Goal: Information Seeking & Learning: Learn about a topic

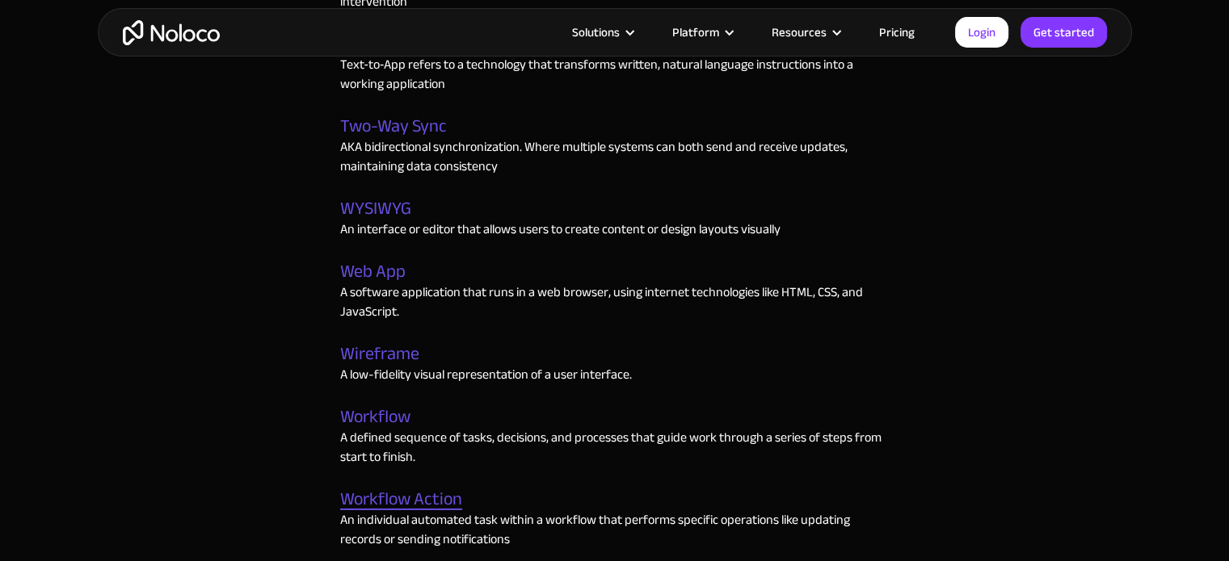
scroll to position [4605, 0]
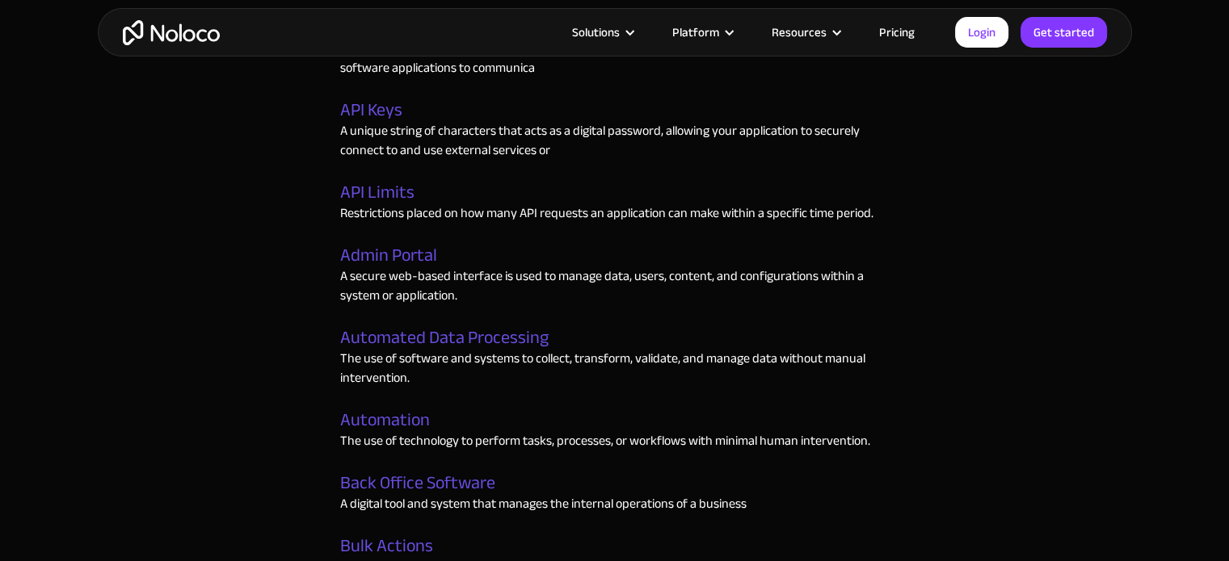
scroll to position [727, 0]
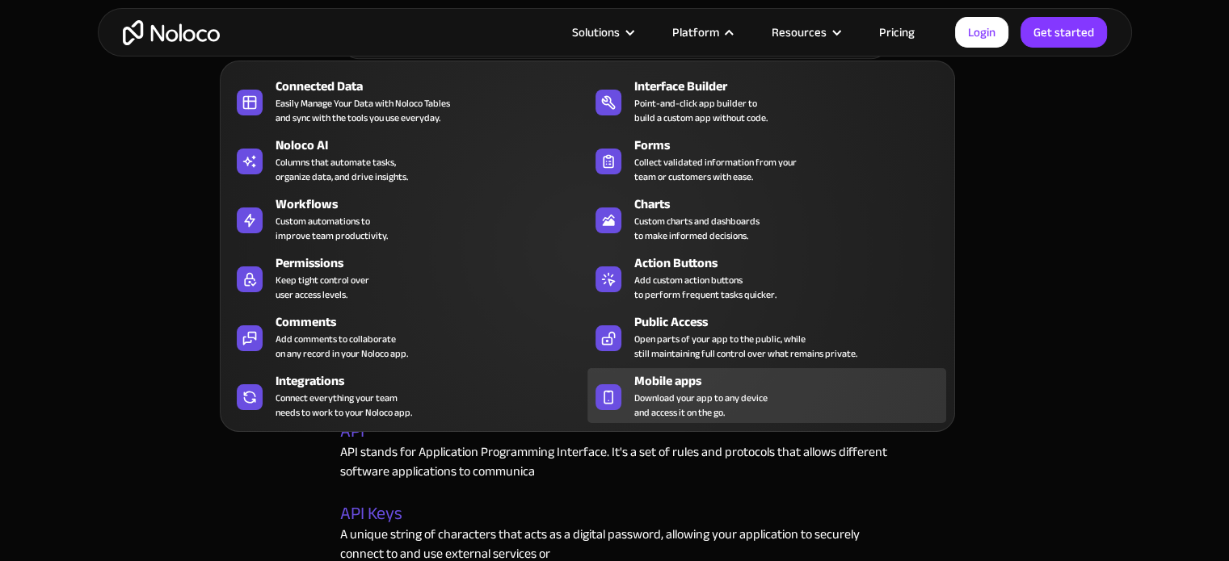
drag, startPoint x: 666, startPoint y: 397, endPoint x: 674, endPoint y: 393, distance: 8.7
click at [666, 397] on span "Download your app to any device and access it on the go." at bounding box center [700, 405] width 133 height 29
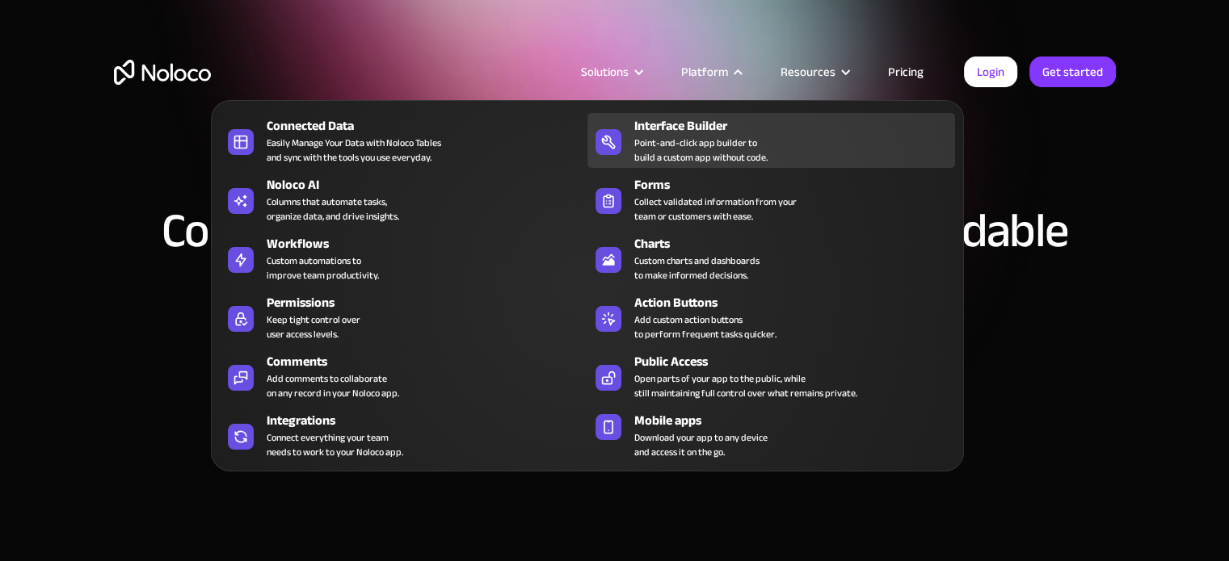
click at [704, 136] on div "Point-and-click app builder to build a custom app without code." at bounding box center [700, 150] width 133 height 29
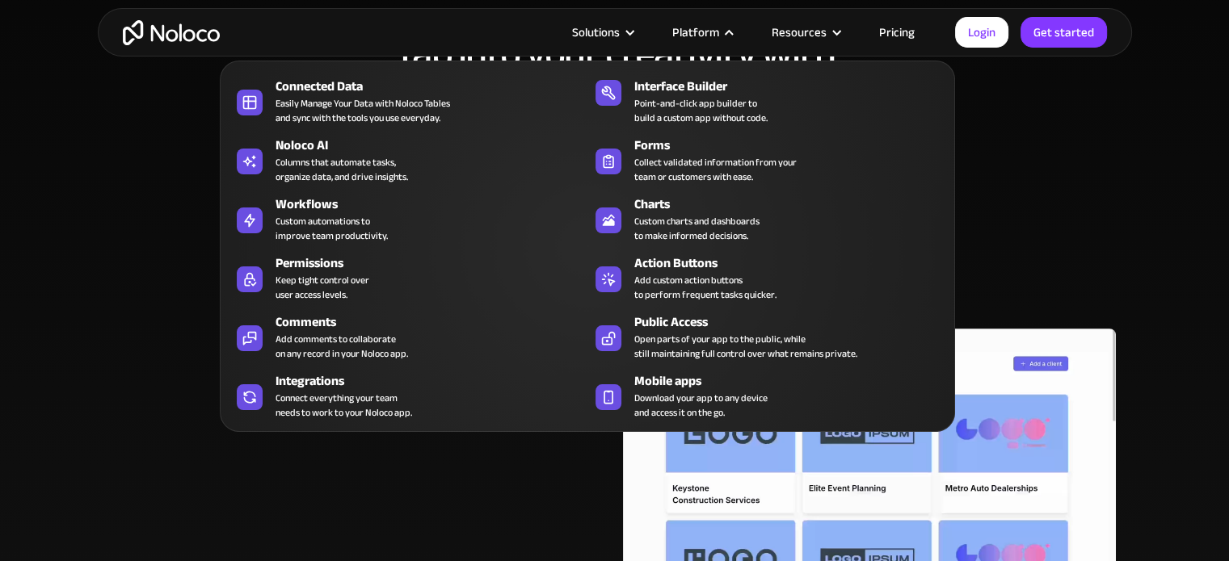
scroll to position [565, 0]
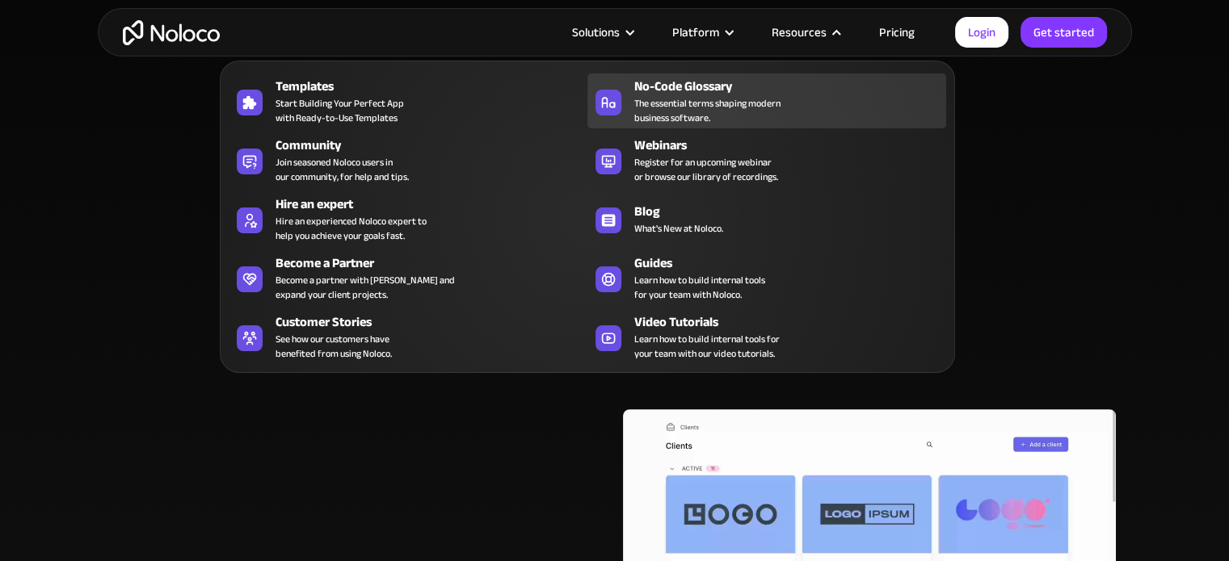
click at [768, 99] on span "The essential terms shaping modern business software." at bounding box center [707, 110] width 146 height 29
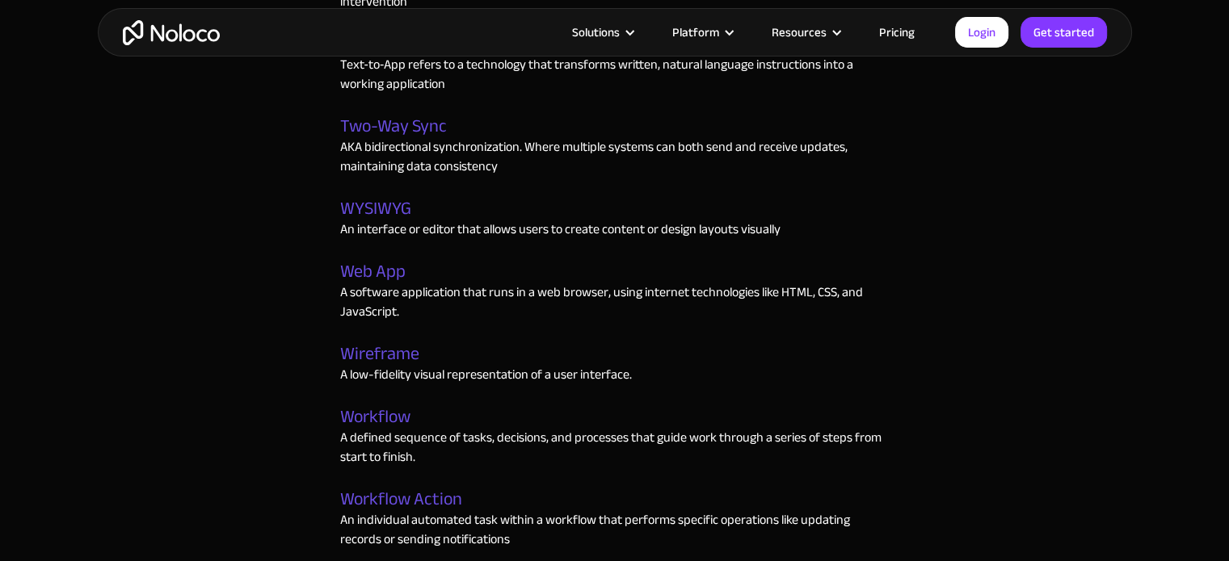
scroll to position [5009, 0]
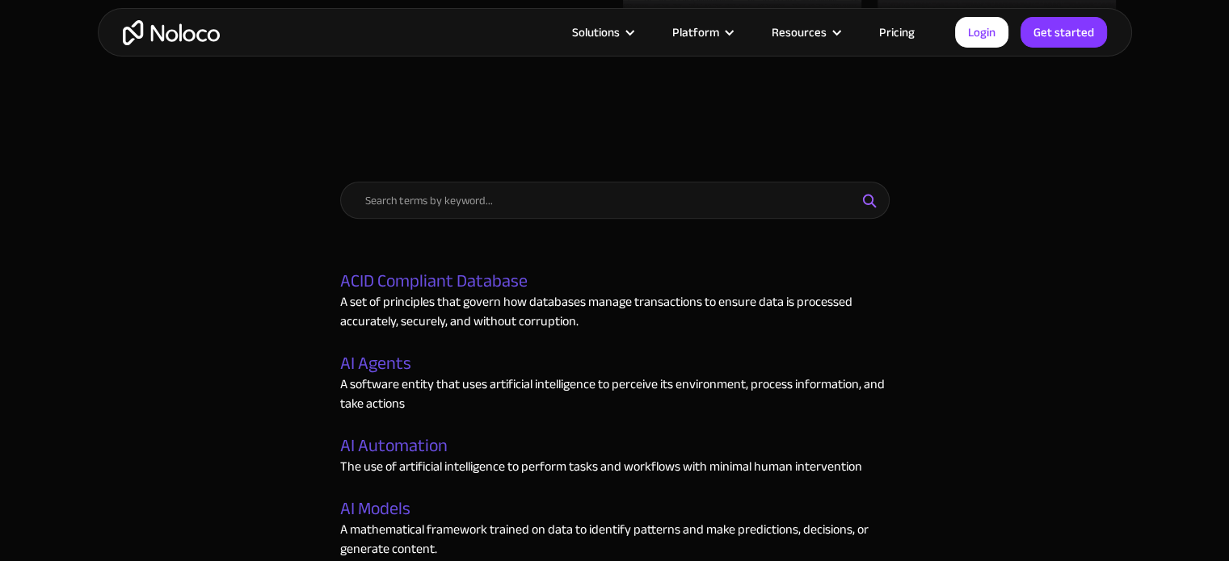
scroll to position [578, 0]
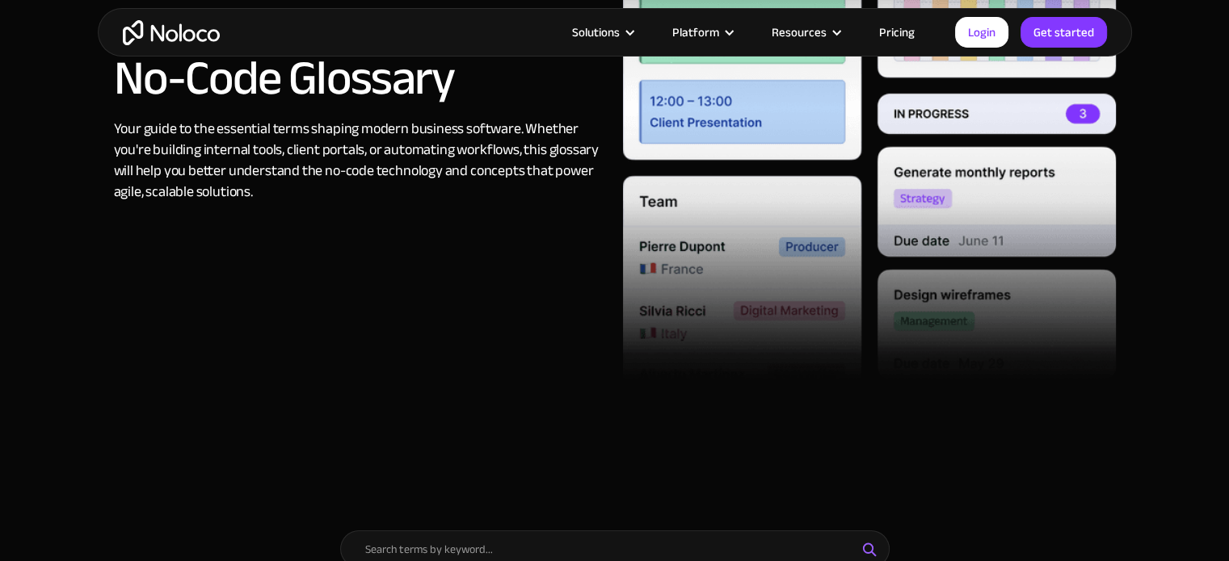
scroll to position [0, 0]
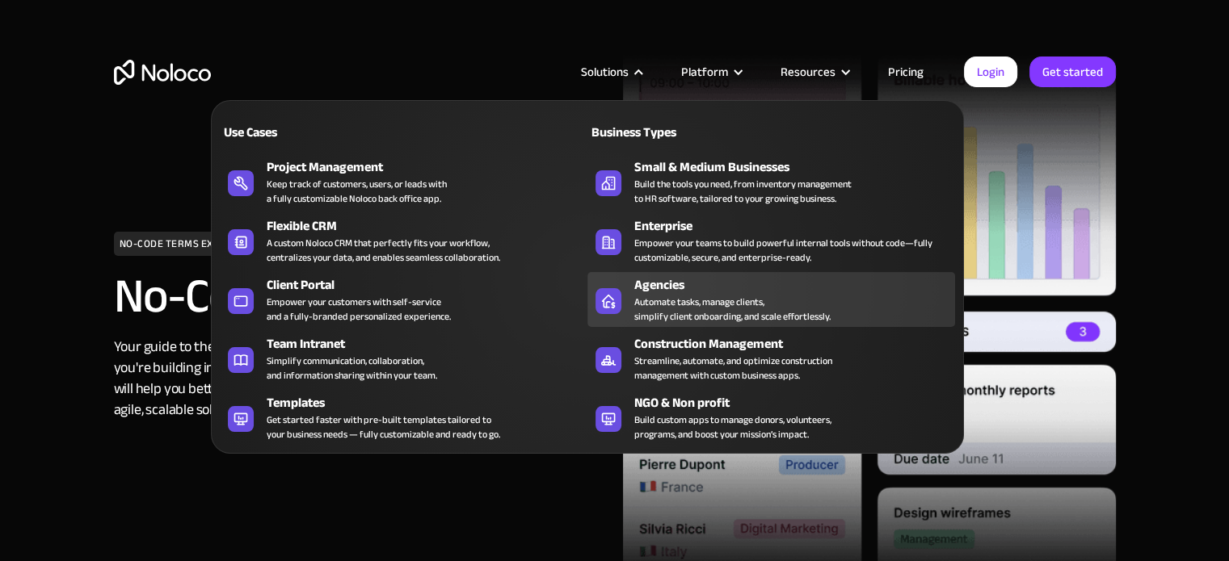
click at [661, 295] on div "Automate tasks, manage clients, simplify client onboarding, and scale effortles…" at bounding box center [732, 309] width 196 height 29
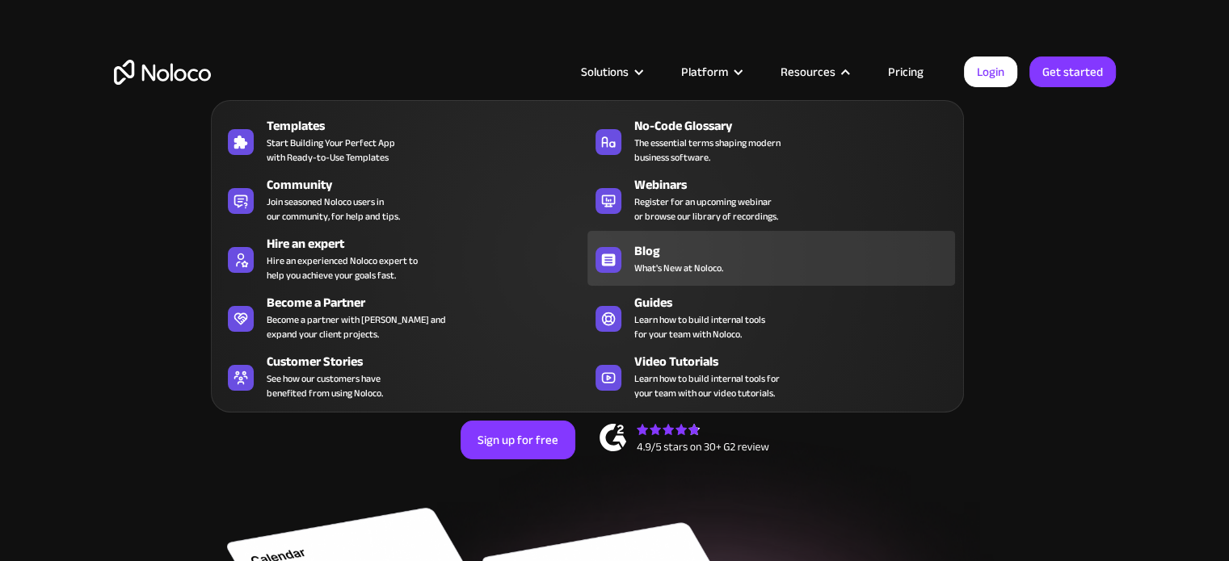
click at [634, 251] on div "Blog" at bounding box center [798, 251] width 328 height 19
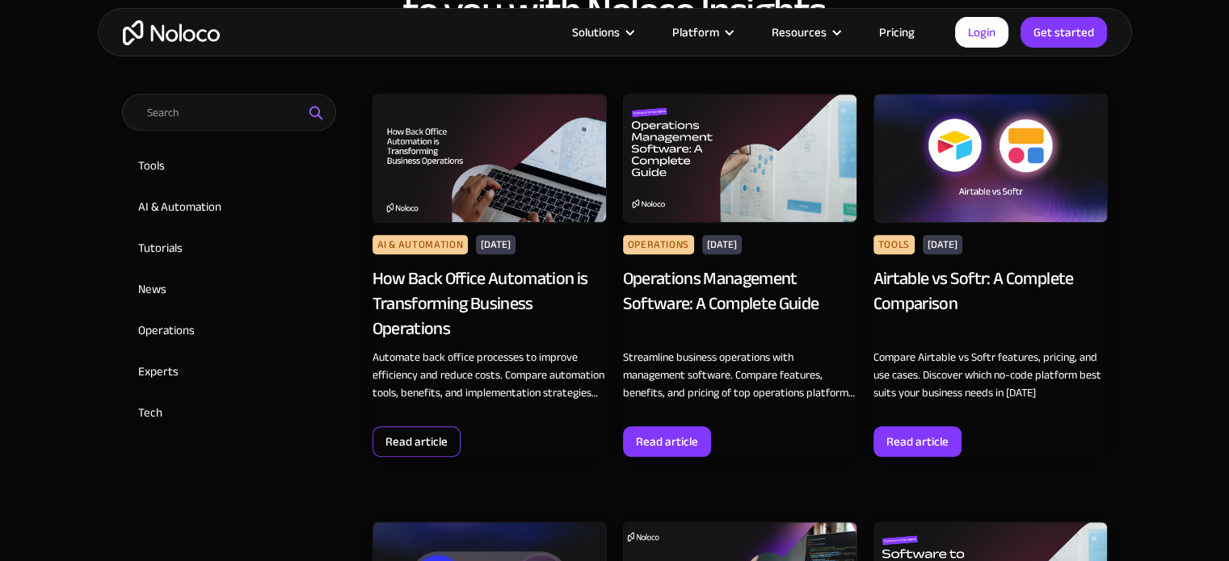
click at [380, 443] on div "Read article" at bounding box center [416, 442] width 88 height 31
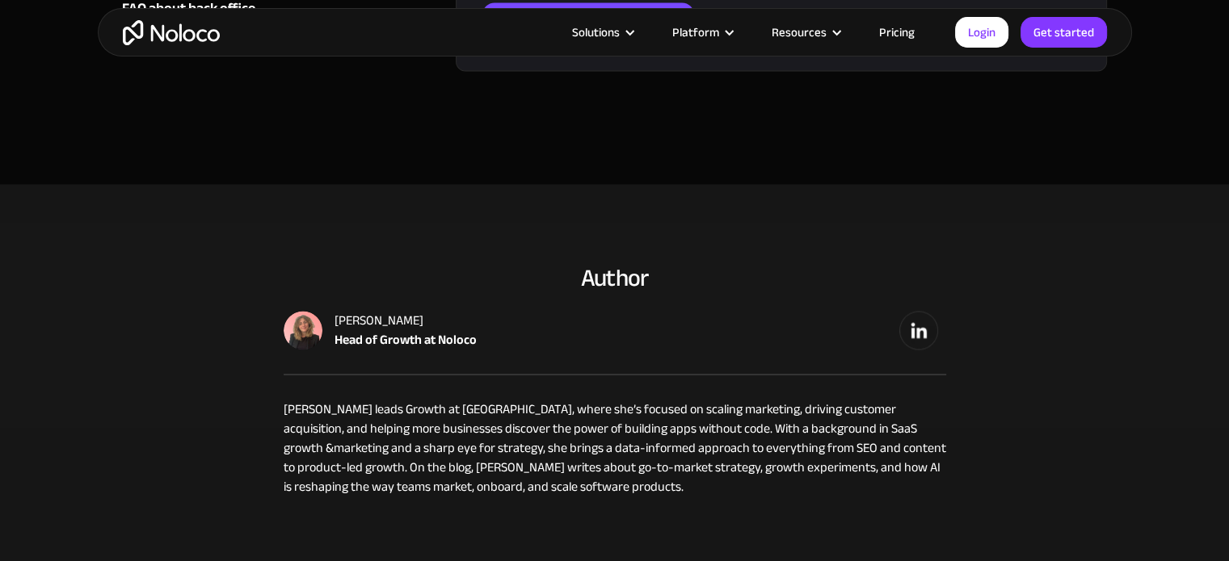
scroll to position [8725, 0]
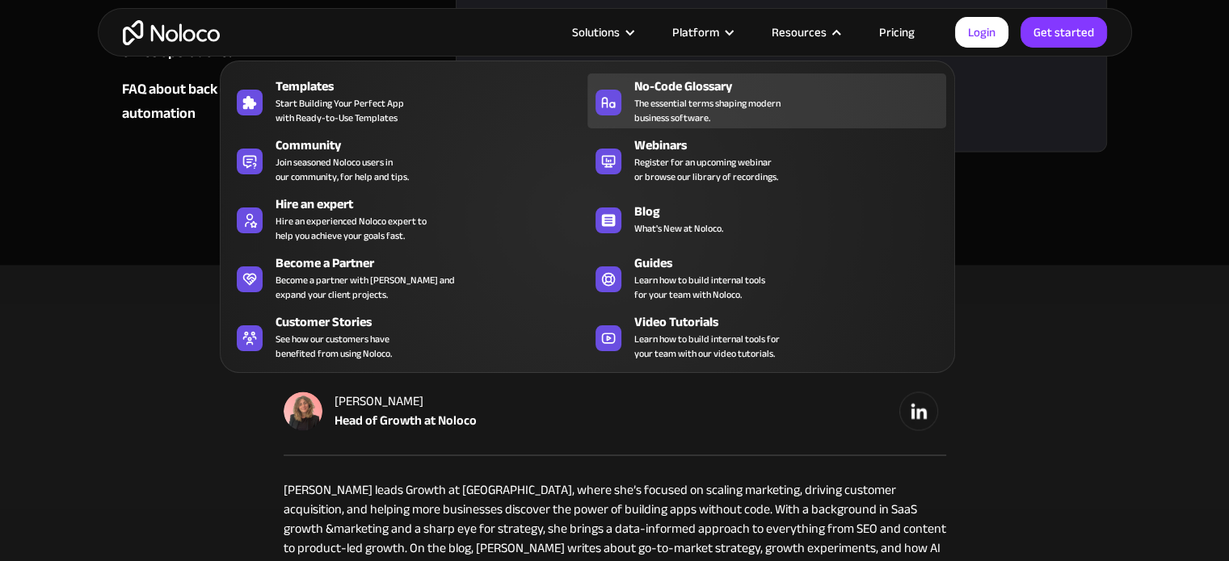
click at [746, 90] on div "No-Code Glossary" at bounding box center [793, 86] width 319 height 19
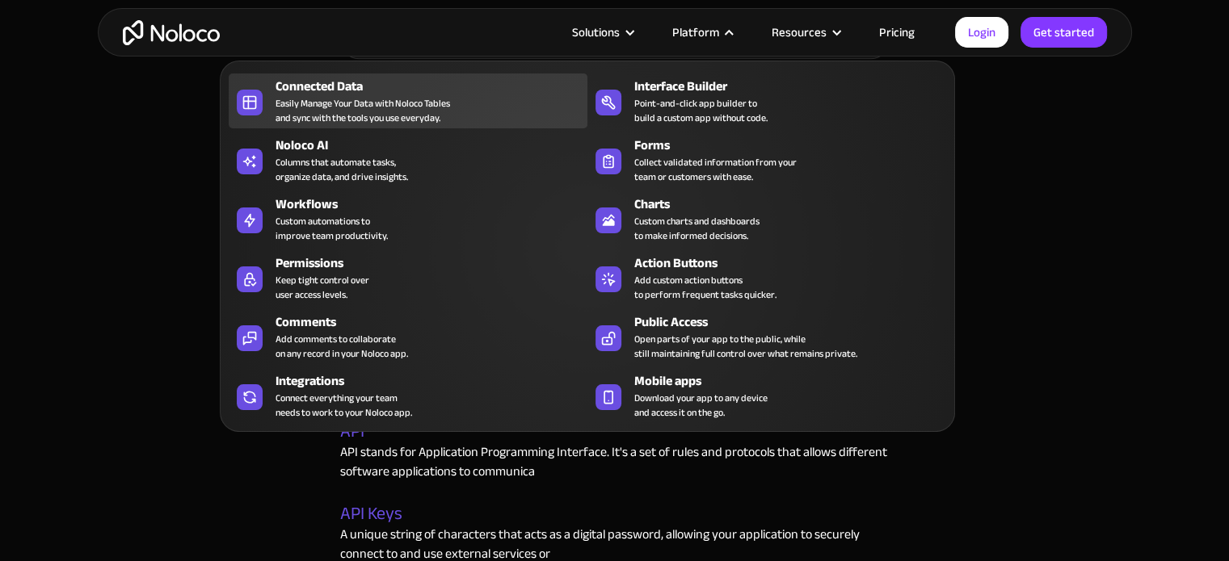
click at [385, 98] on div "Easily Manage Your Data with Noloco Tables and sync with the tools you use ever…" at bounding box center [362, 110] width 174 height 29
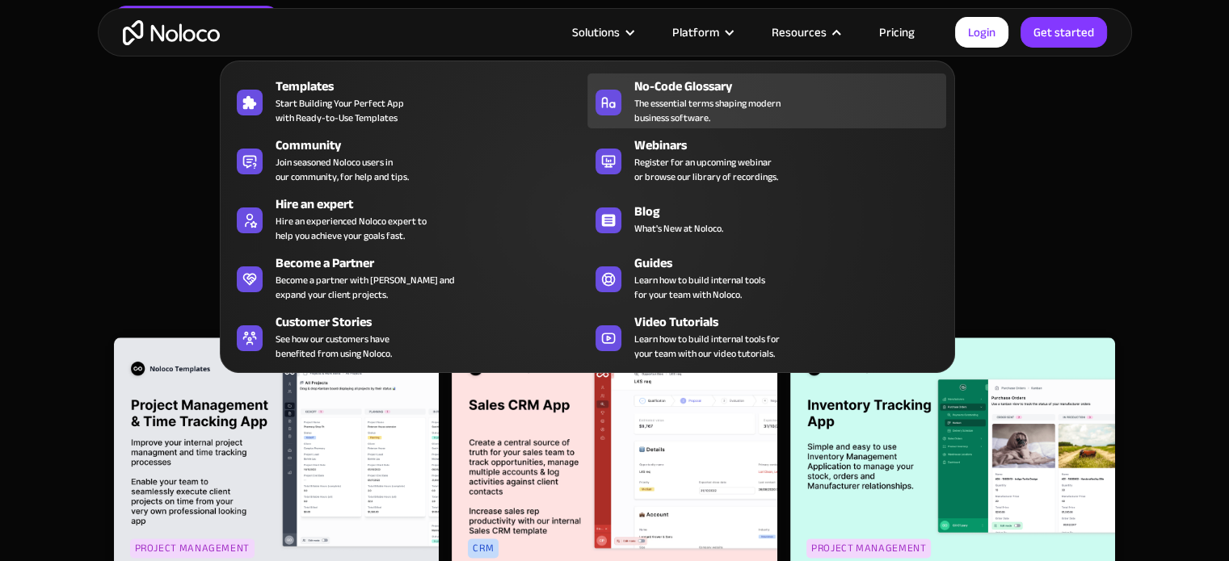
scroll to position [1800, 0]
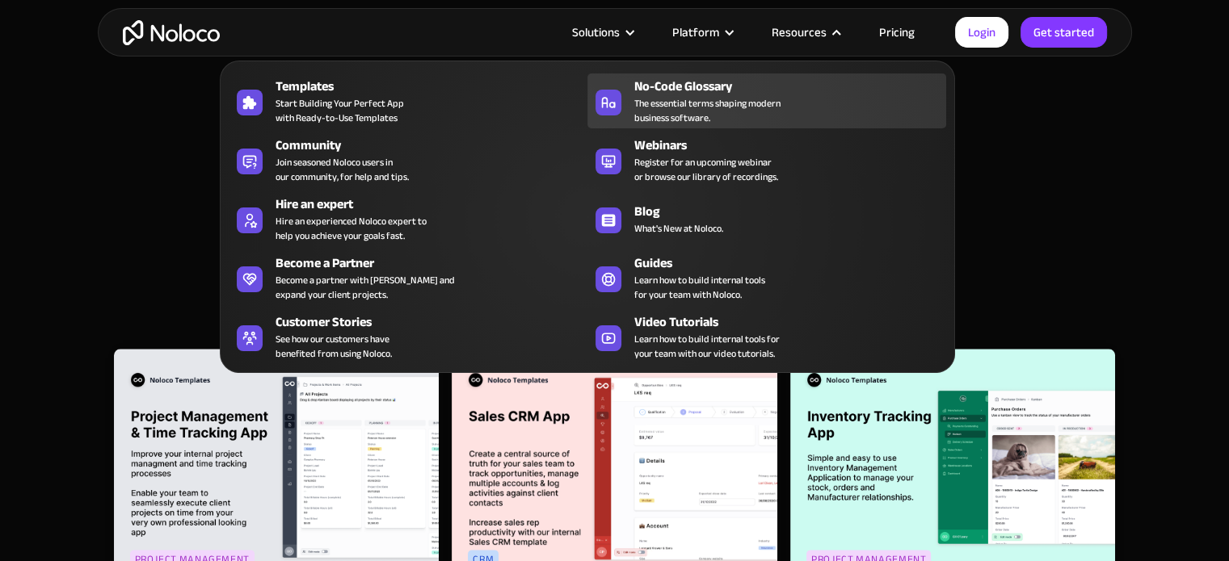
click at [788, 103] on div "No-Code Glossary The essential terms shaping modern business software." at bounding box center [786, 101] width 304 height 48
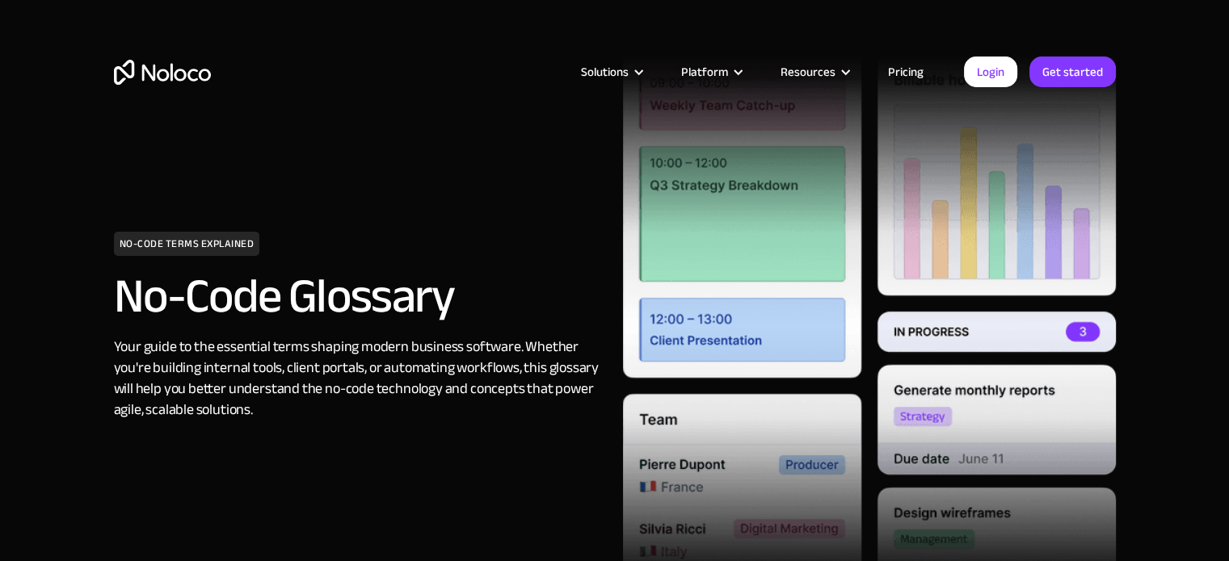
scroll to position [5, 0]
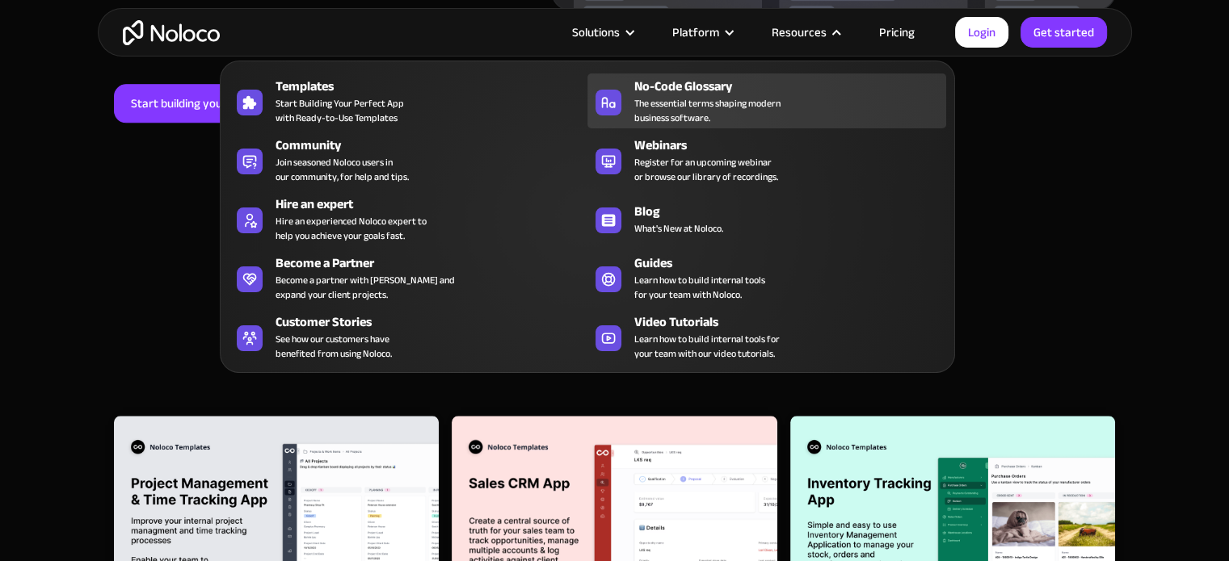
click at [729, 90] on div "No-Code Glossary" at bounding box center [793, 86] width 319 height 19
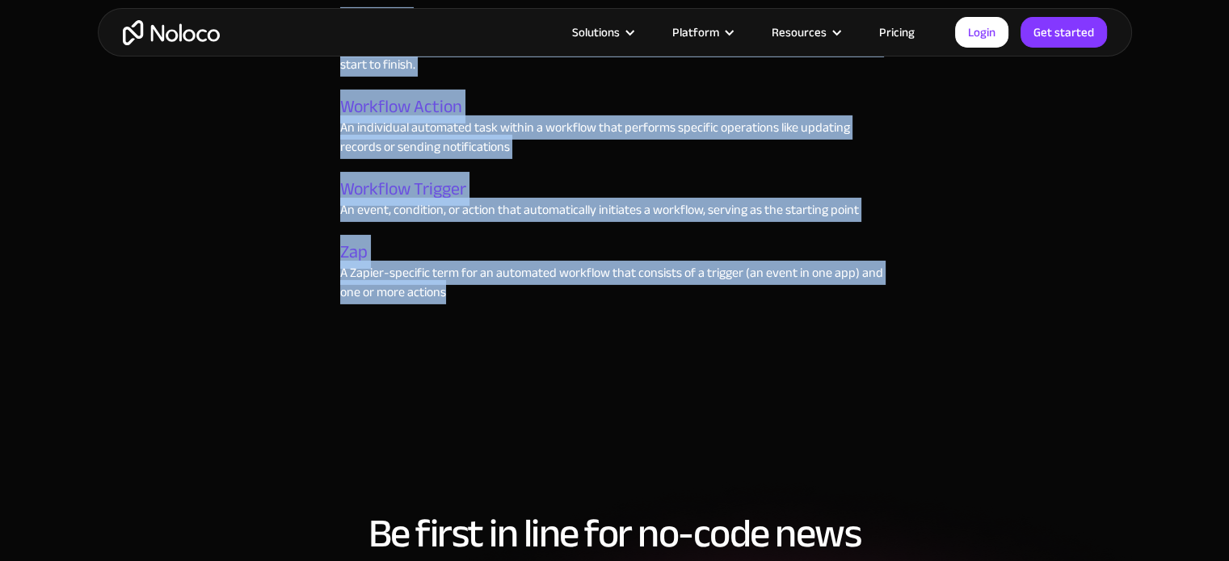
scroll to position [5240, 0]
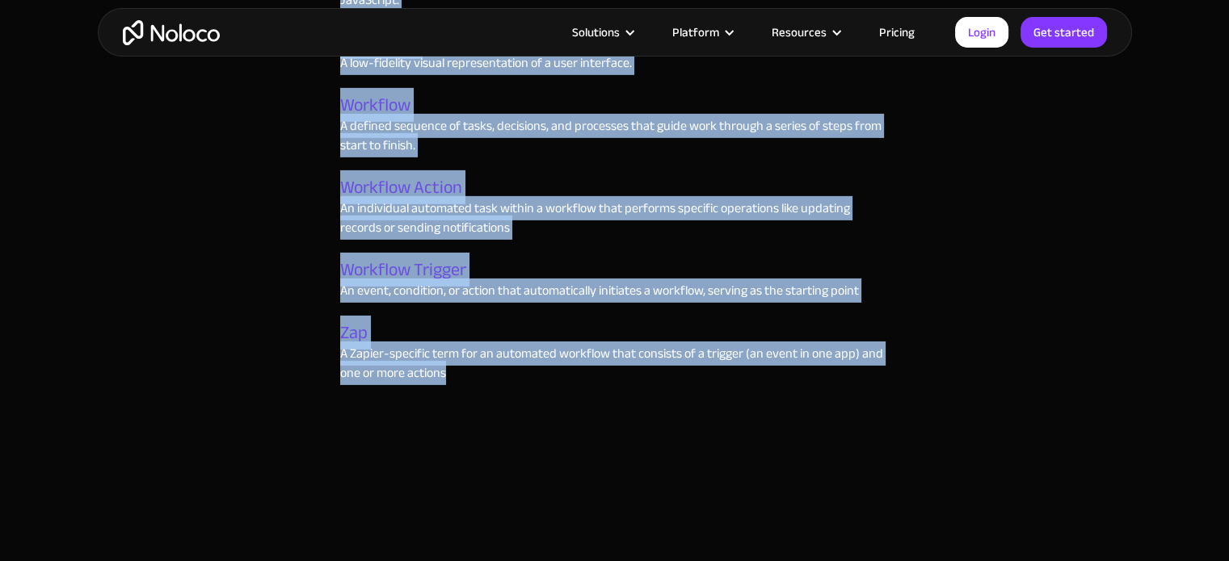
drag, startPoint x: 294, startPoint y: 205, endPoint x: 502, endPoint y: 376, distance: 269.2
copy div "ACID Compliant Database A set of principles that govern how databases manage tr…"
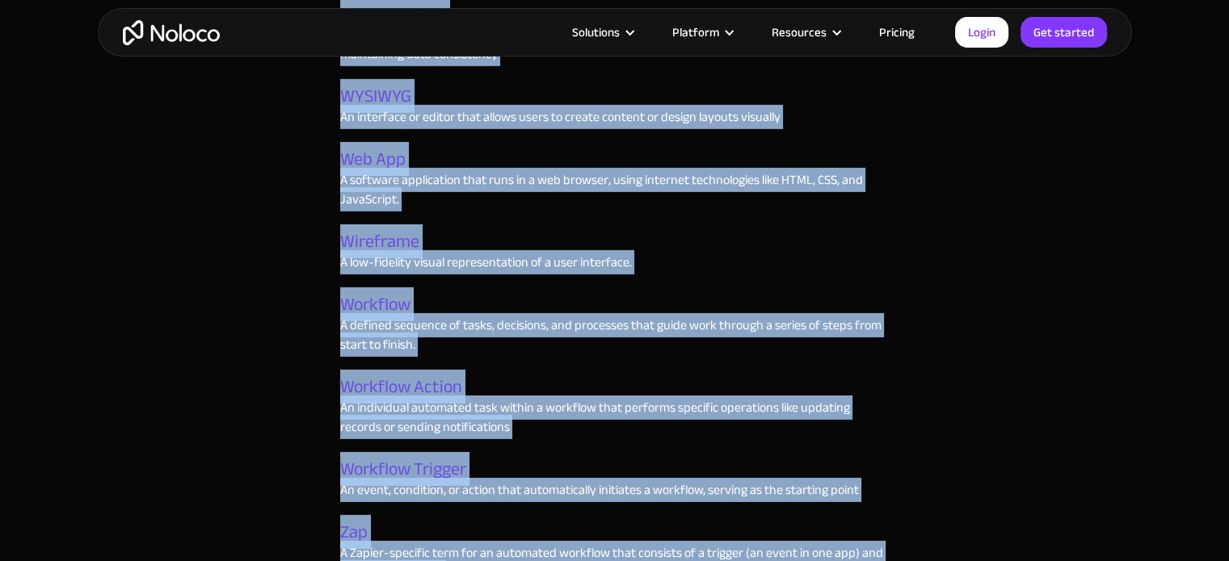
scroll to position [5039, 0]
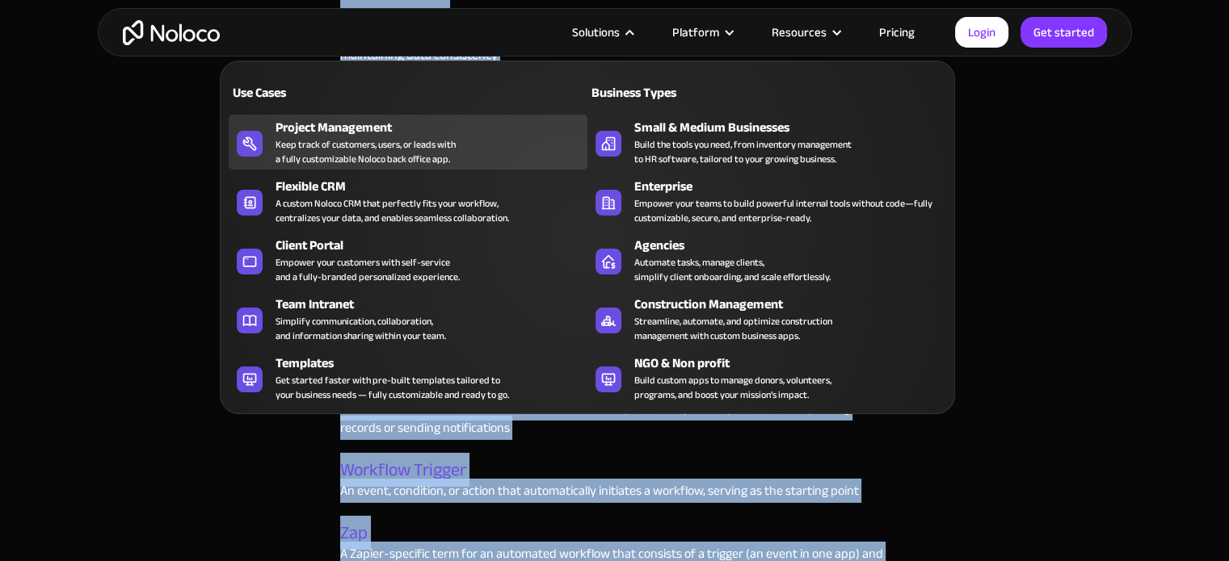
click at [362, 124] on div "Project Management" at bounding box center [434, 127] width 319 height 19
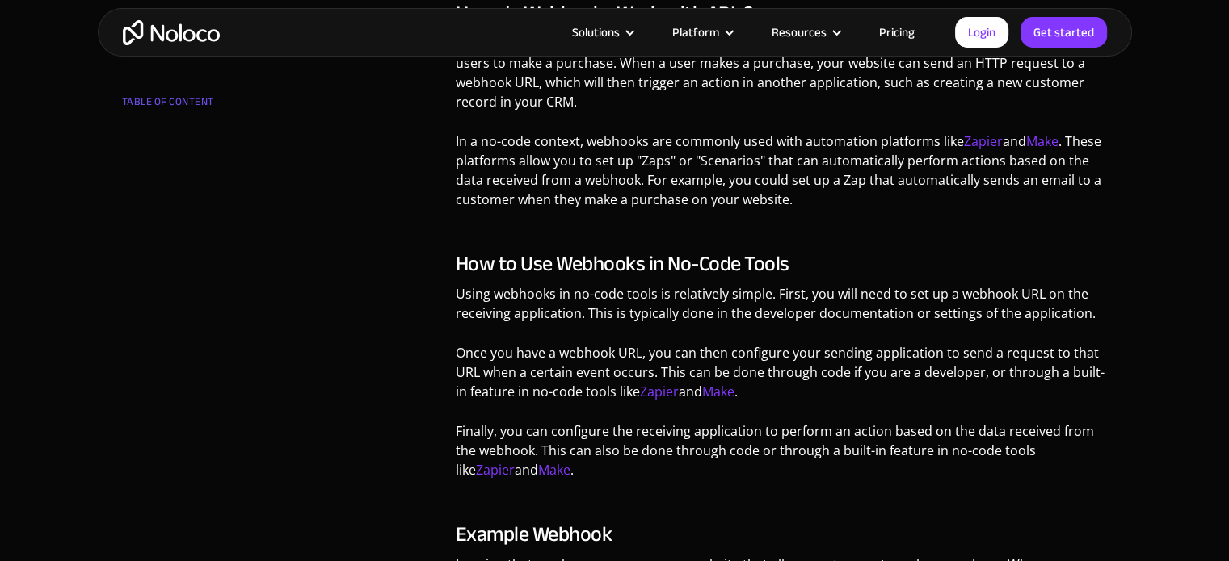
scroll to position [1153, 0]
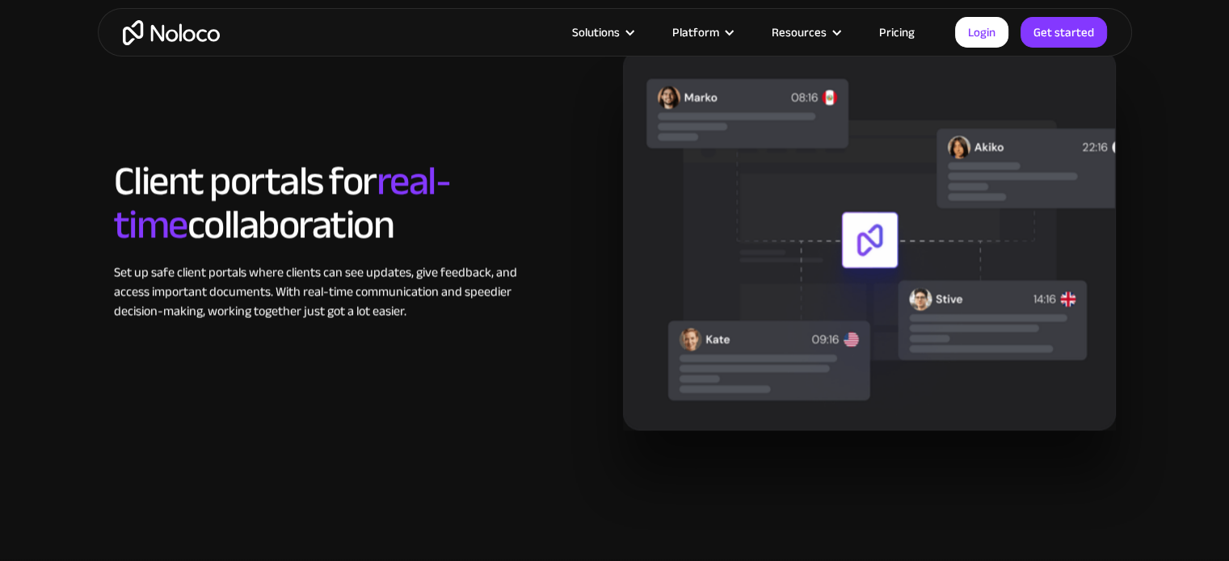
scroll to position [2517, 0]
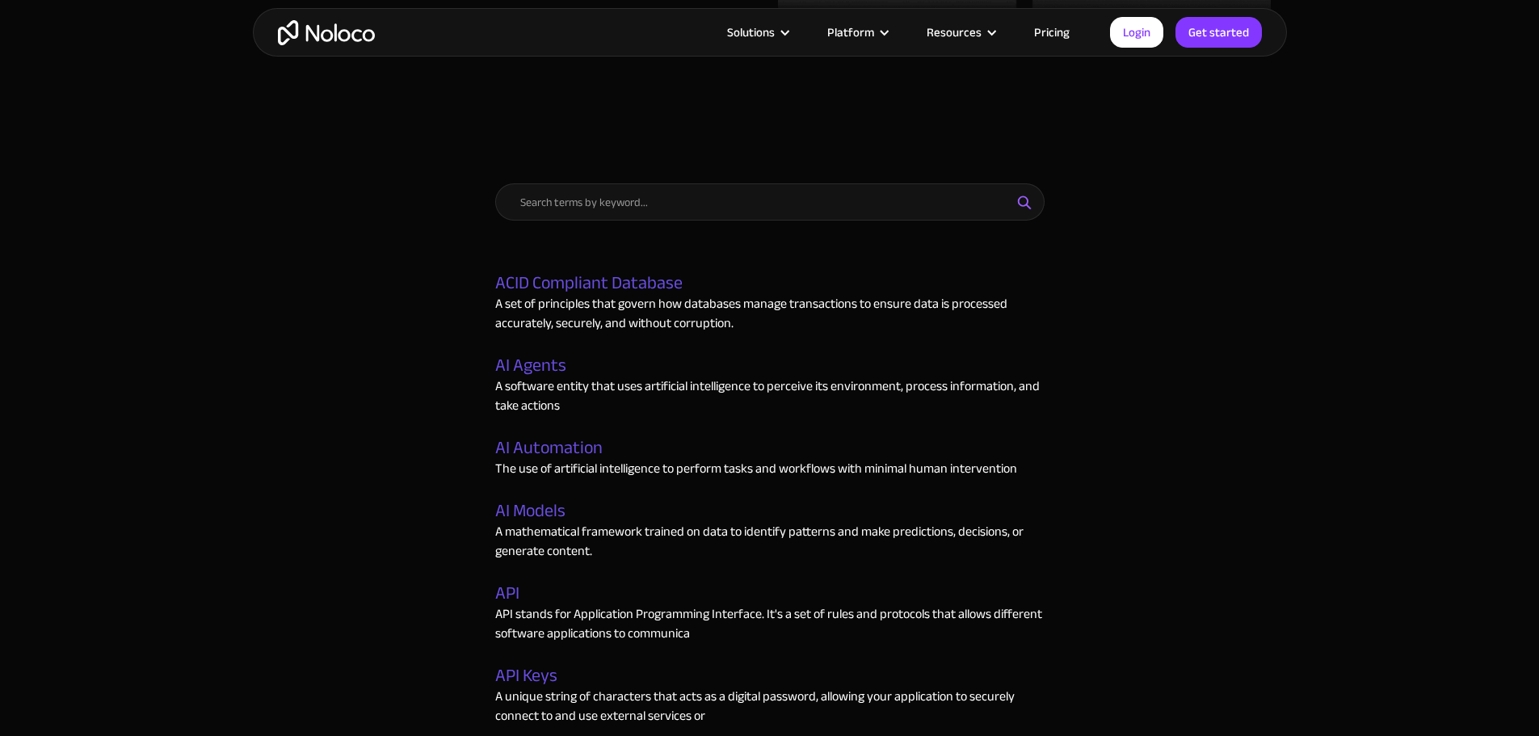
scroll to position [646, 0]
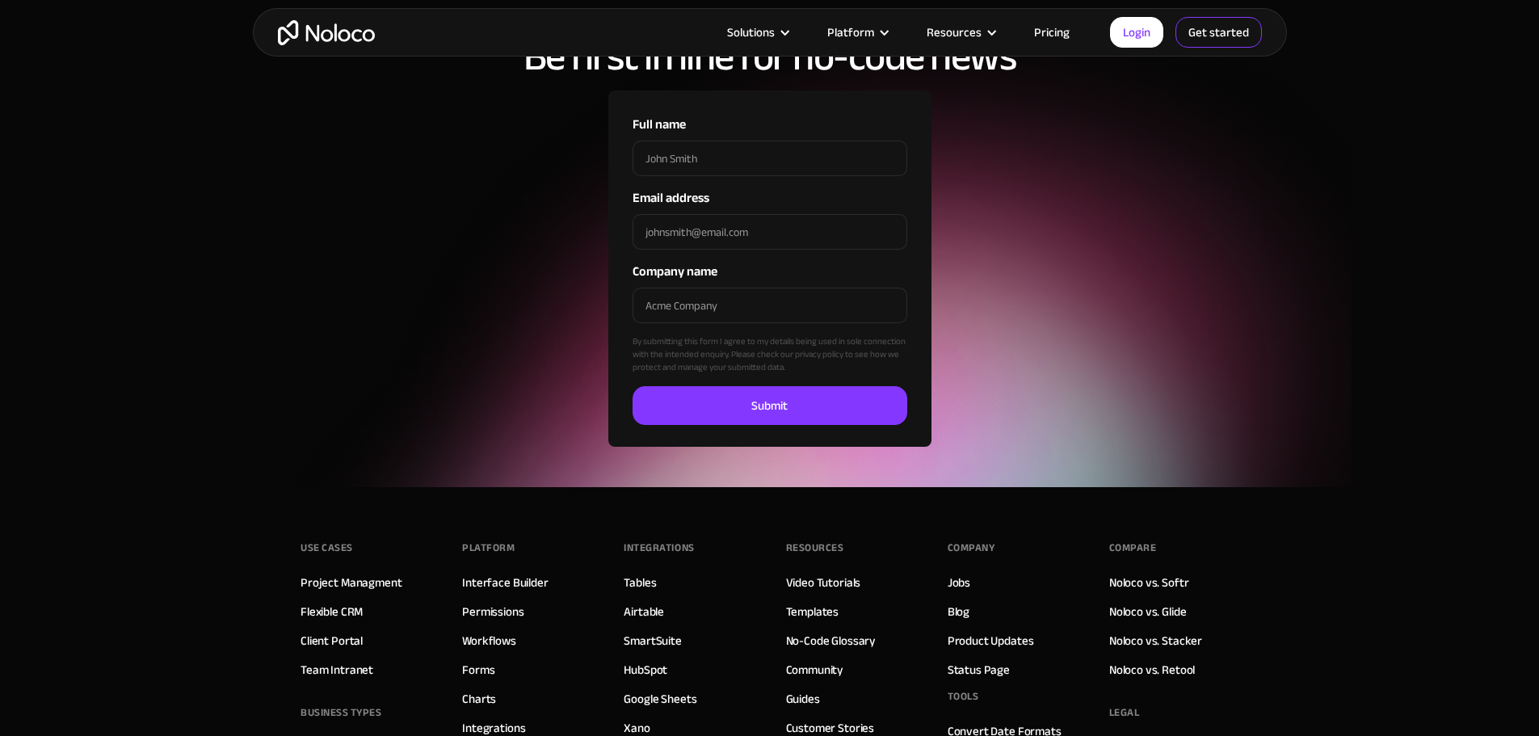
scroll to position [481, 0]
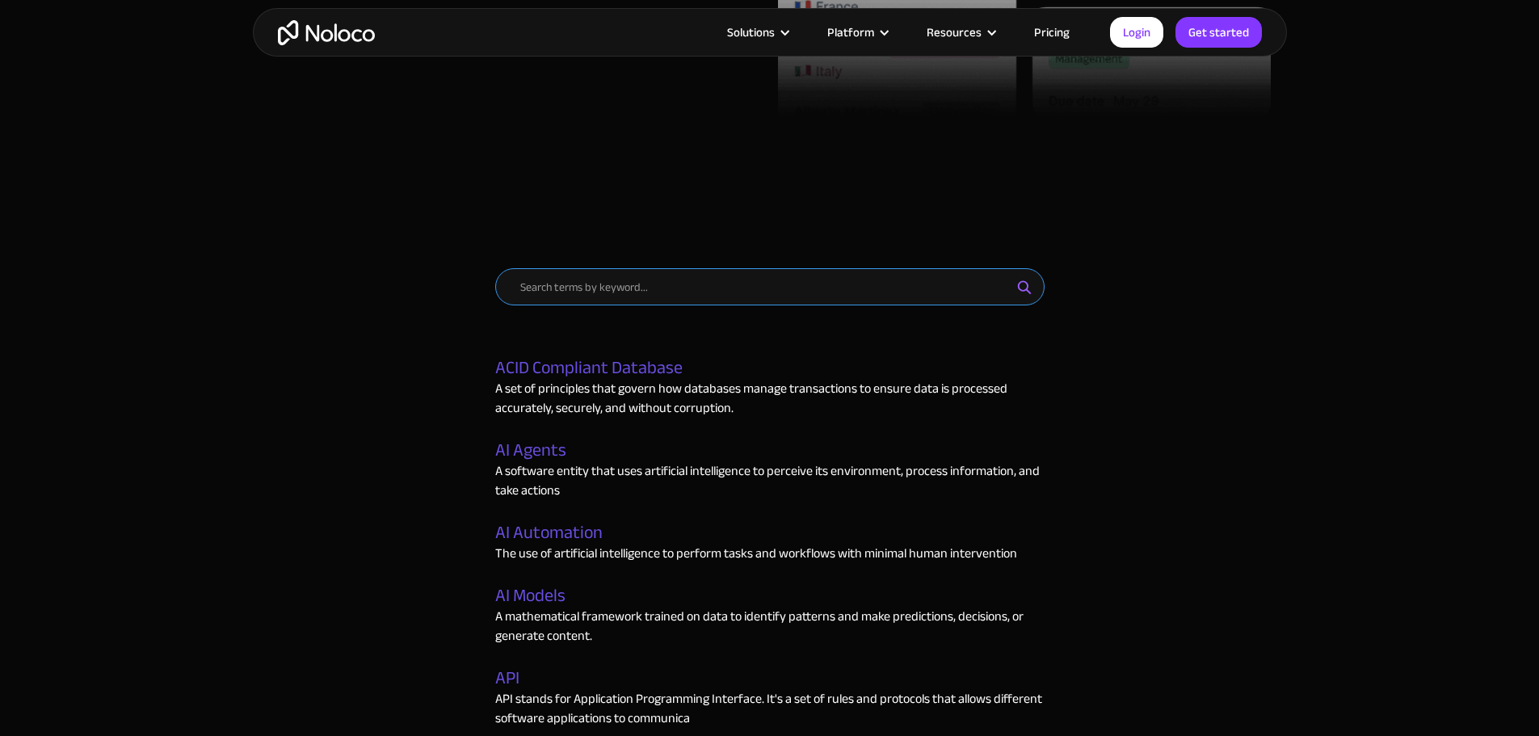
click at [610, 292] on input "Email Form" at bounding box center [769, 286] width 549 height 37
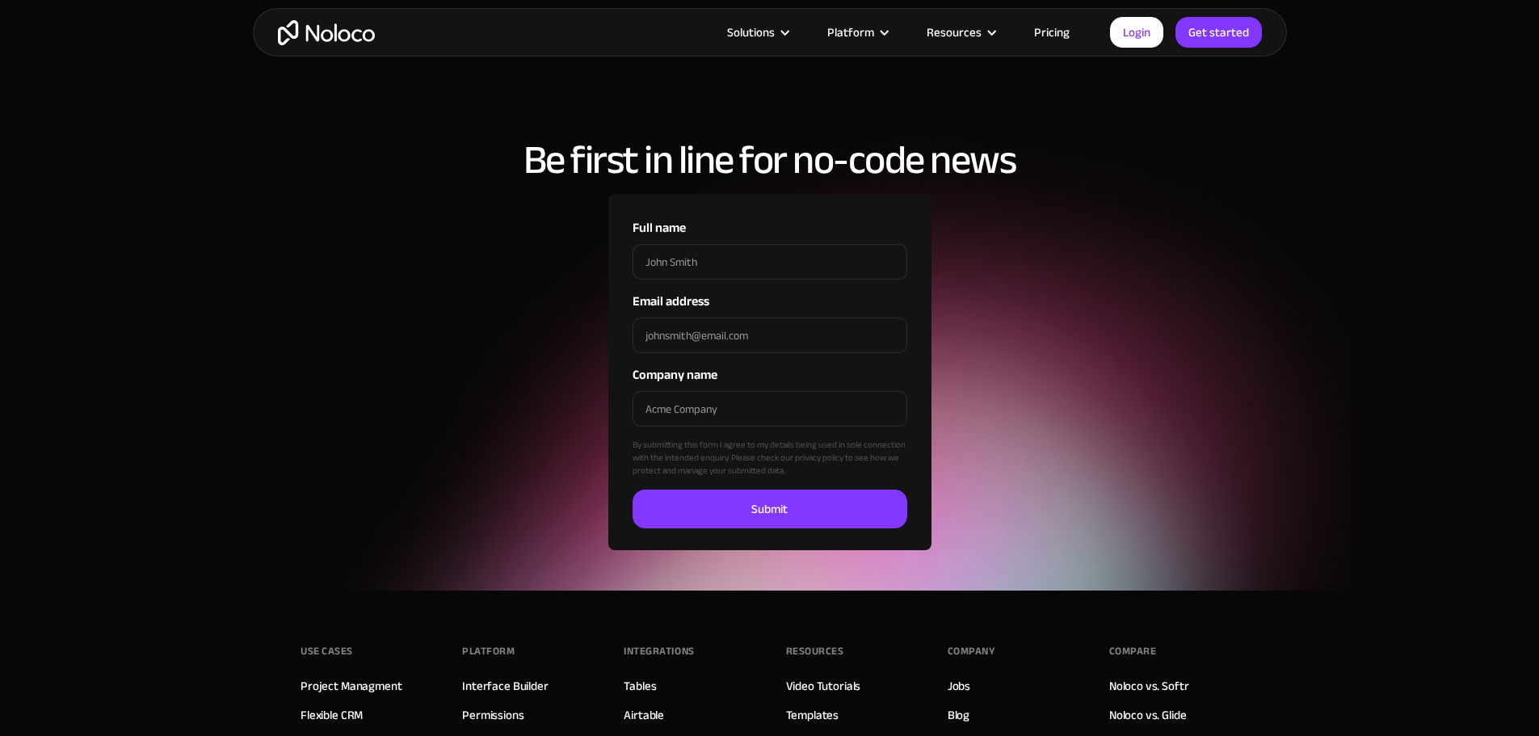
scroll to position [2415, 0]
type input "data"
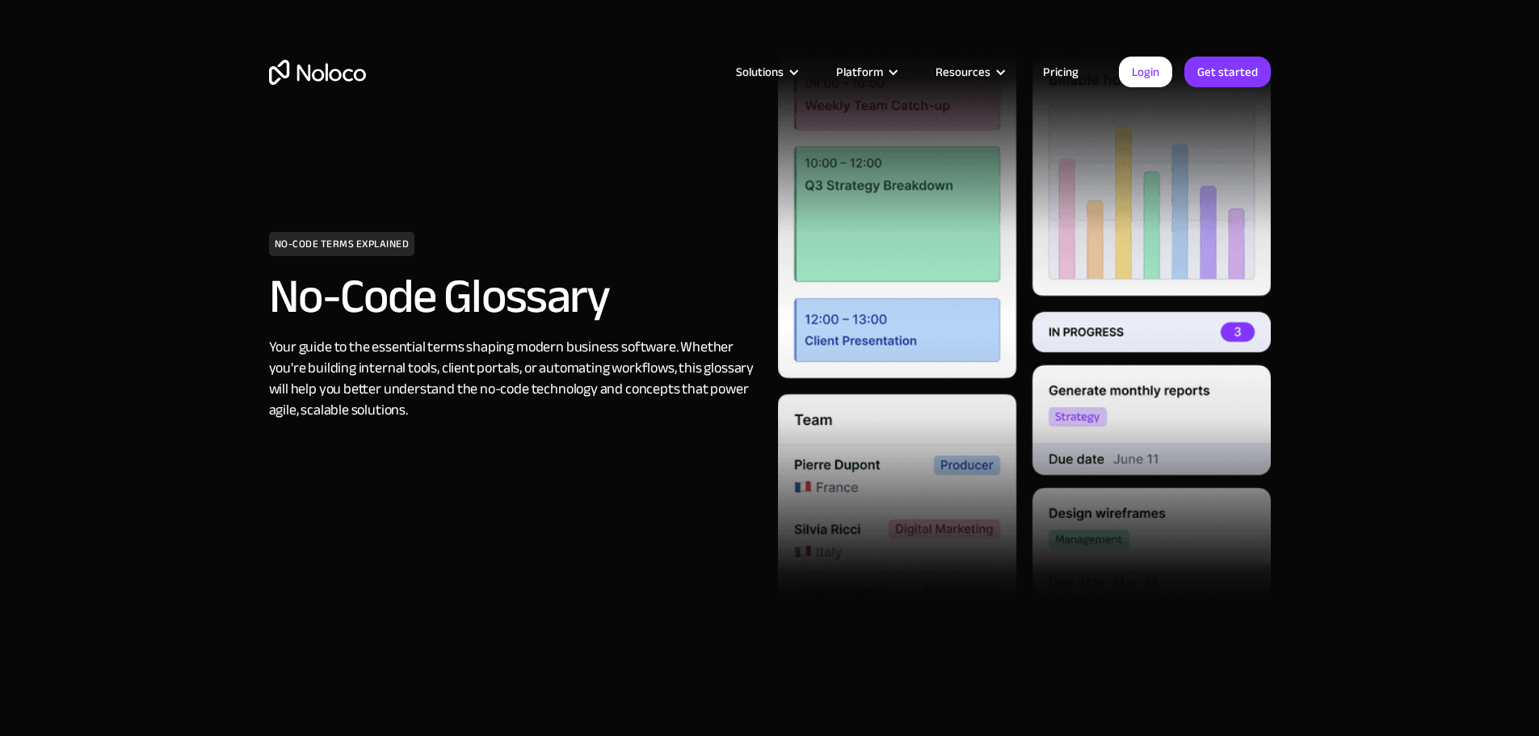
scroll to position [404, 0]
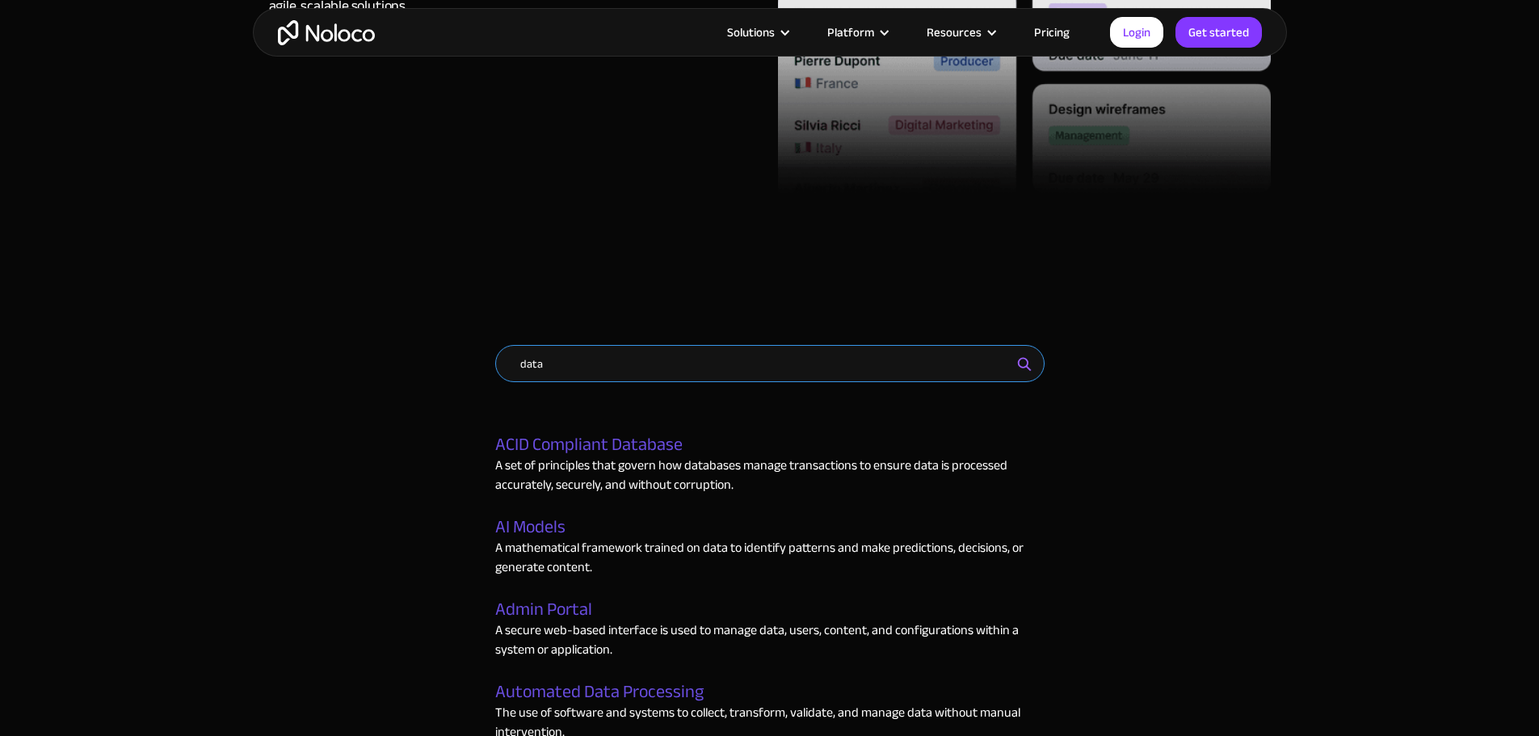
click at [540, 370] on input "data" at bounding box center [769, 363] width 549 height 37
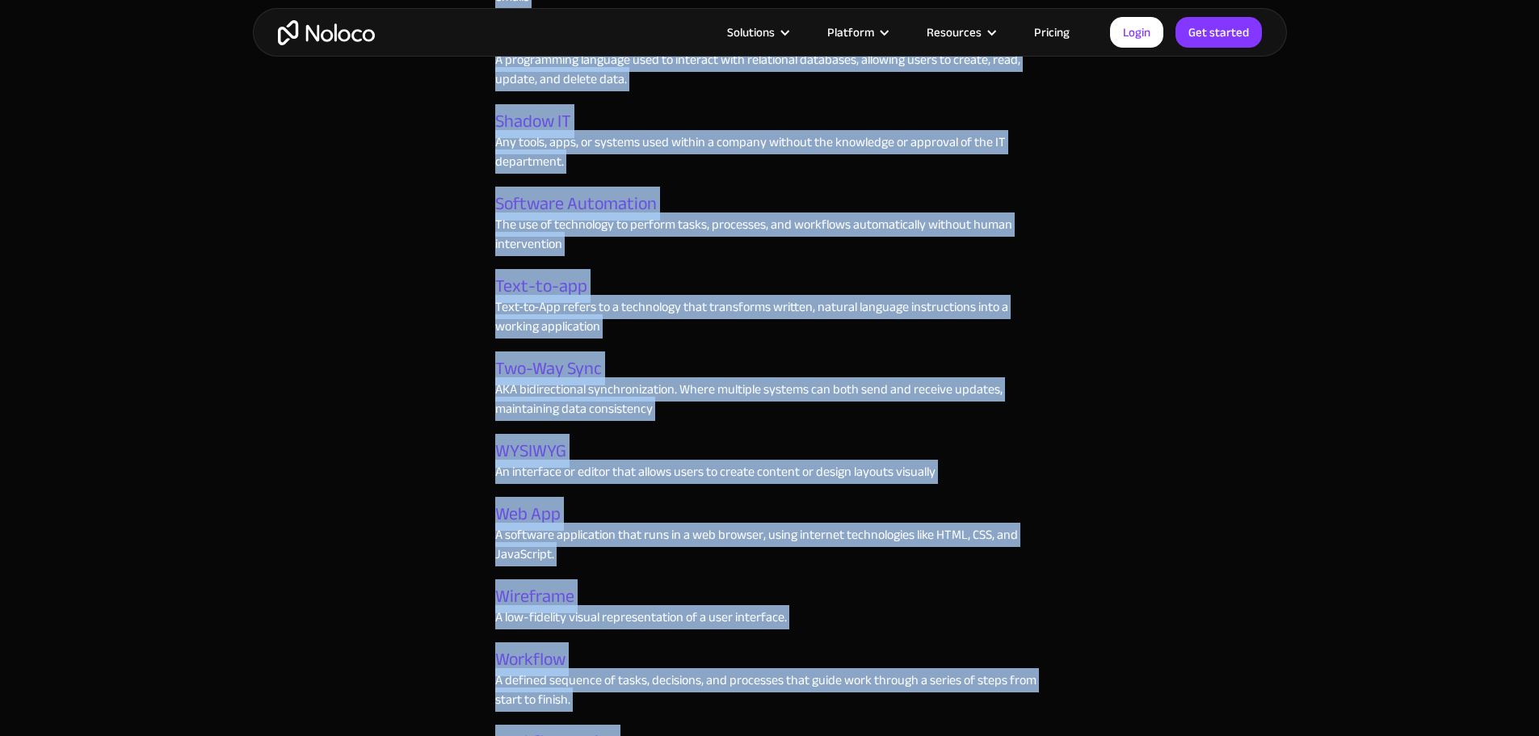
scroll to position [5170, 0]
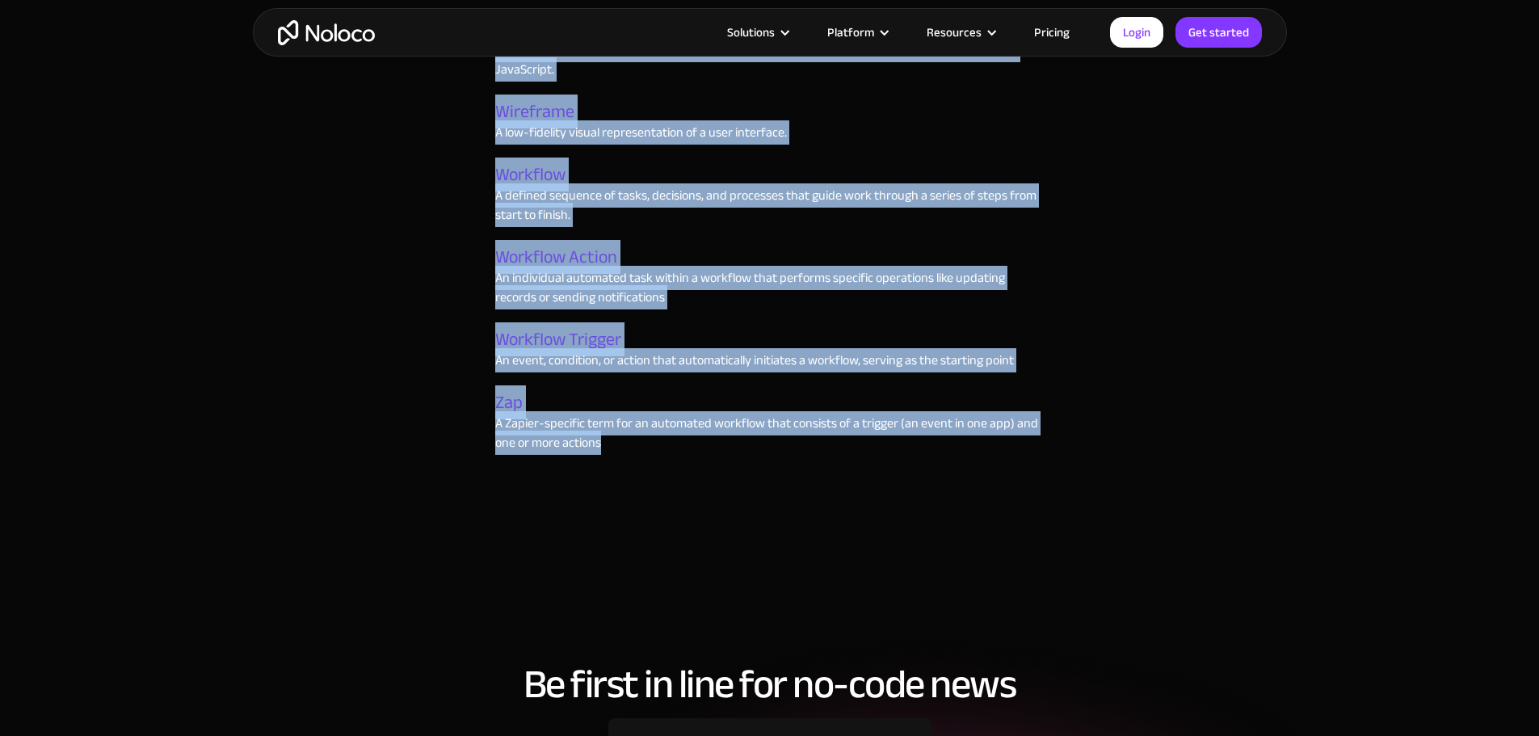
drag, startPoint x: 474, startPoint y: 434, endPoint x: 624, endPoint y: 456, distance: 151.0
copy div "ACID Compliant Database A set of principles that govern how databases manage tr…"
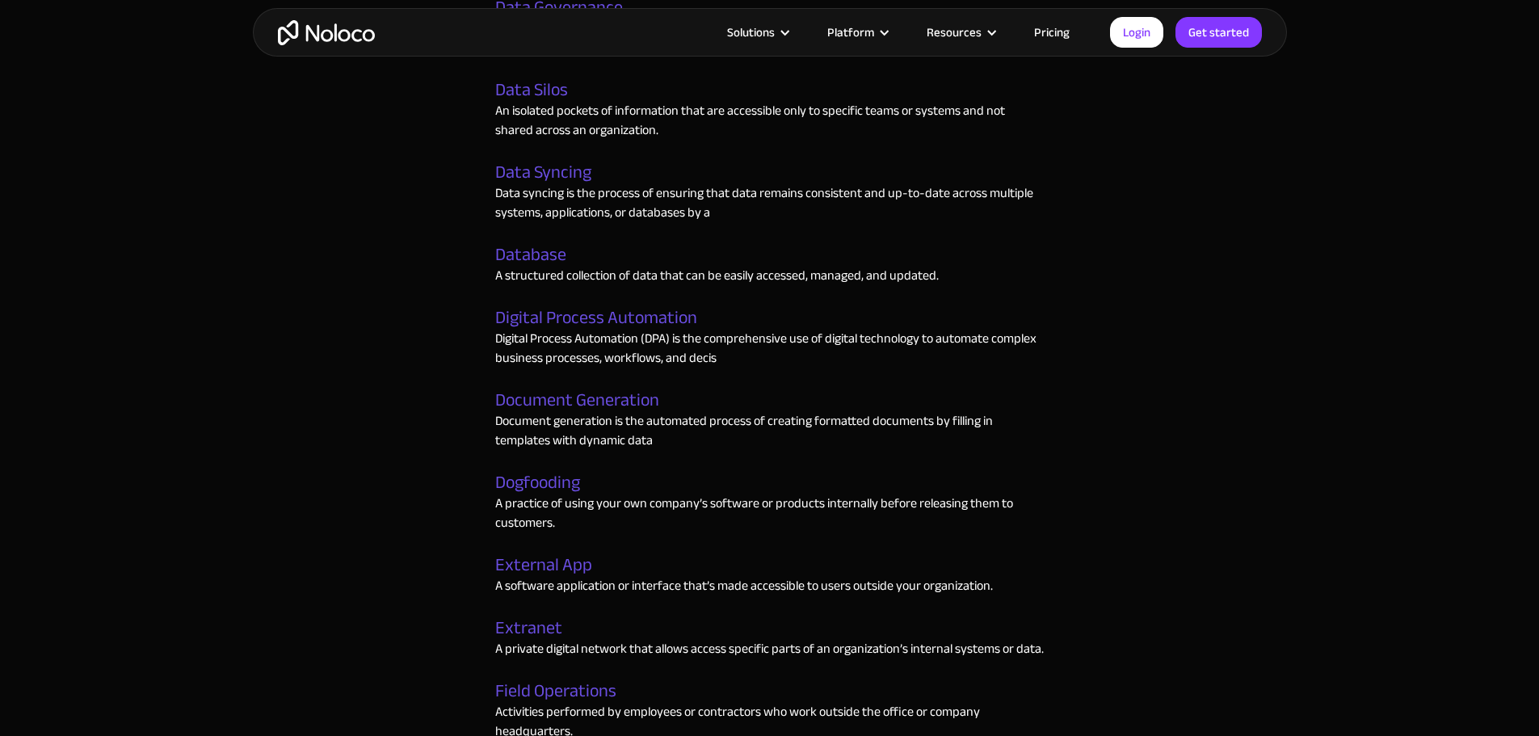
scroll to position [2033, 0]
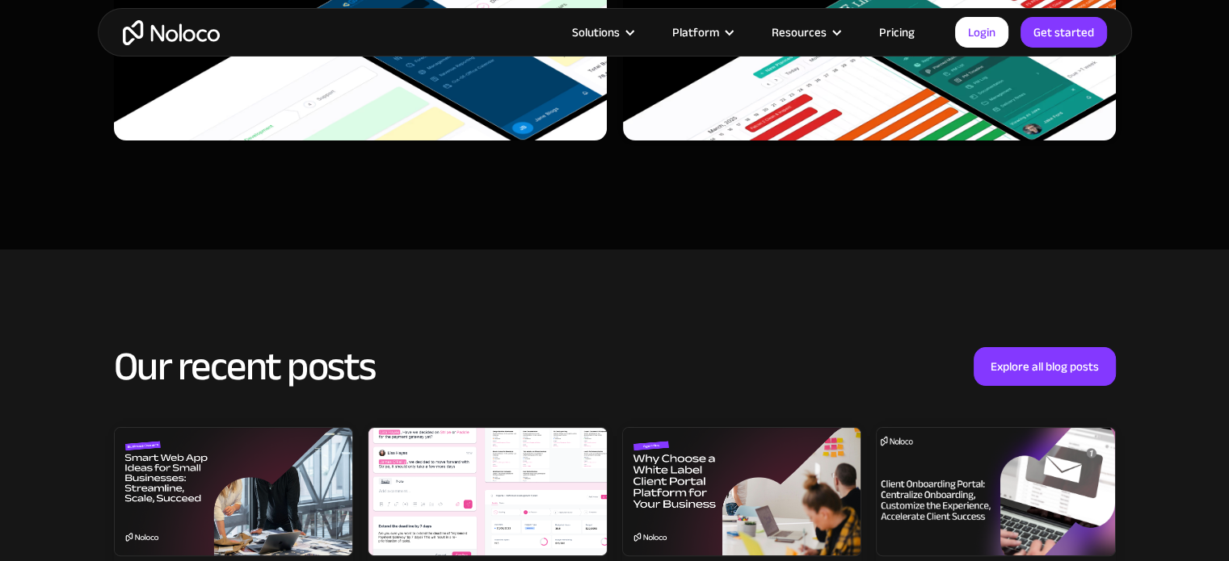
scroll to position [6867, 0]
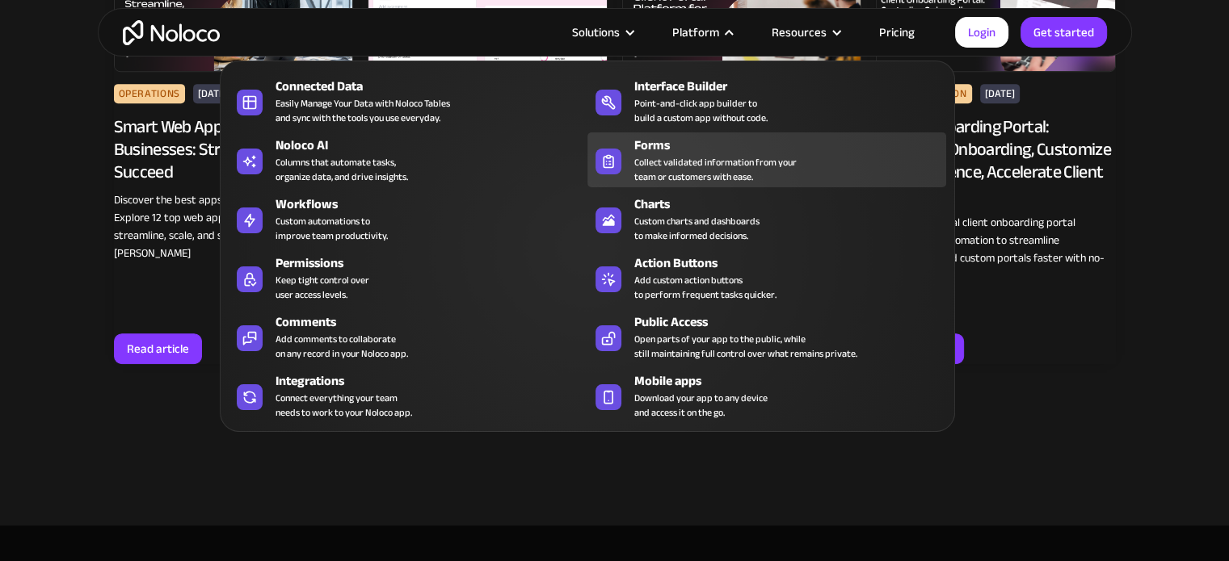
click at [706, 160] on div "Collect validated information from your team or customers with ease." at bounding box center [715, 169] width 162 height 29
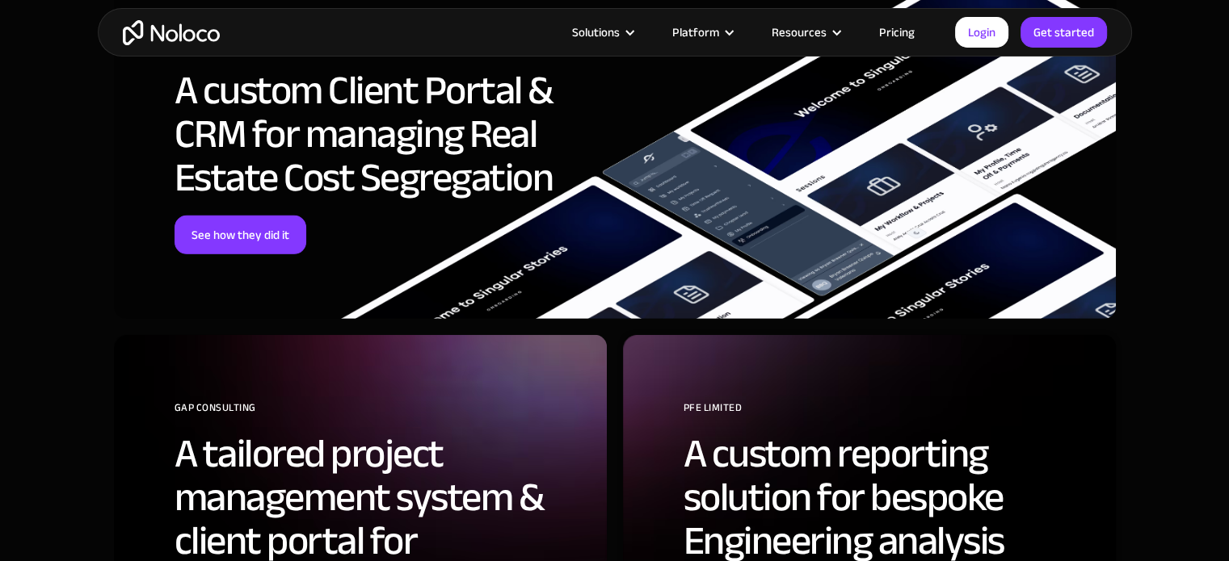
scroll to position [5037, 0]
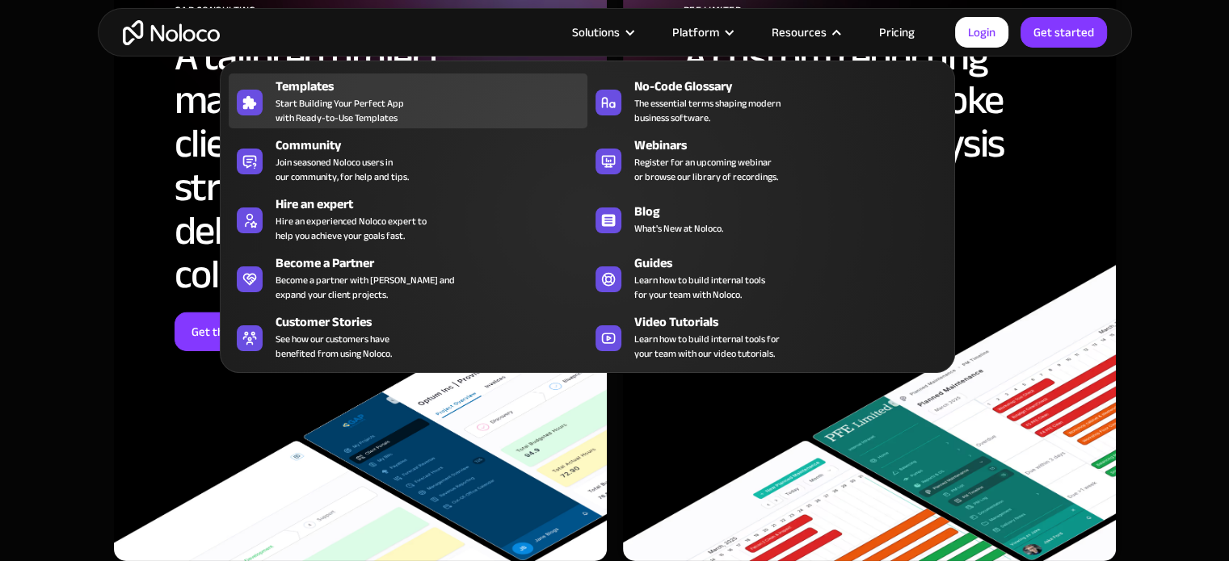
click at [347, 110] on span "Start Building Your Perfect App with Ready-to-Use Templates" at bounding box center [339, 110] width 128 height 29
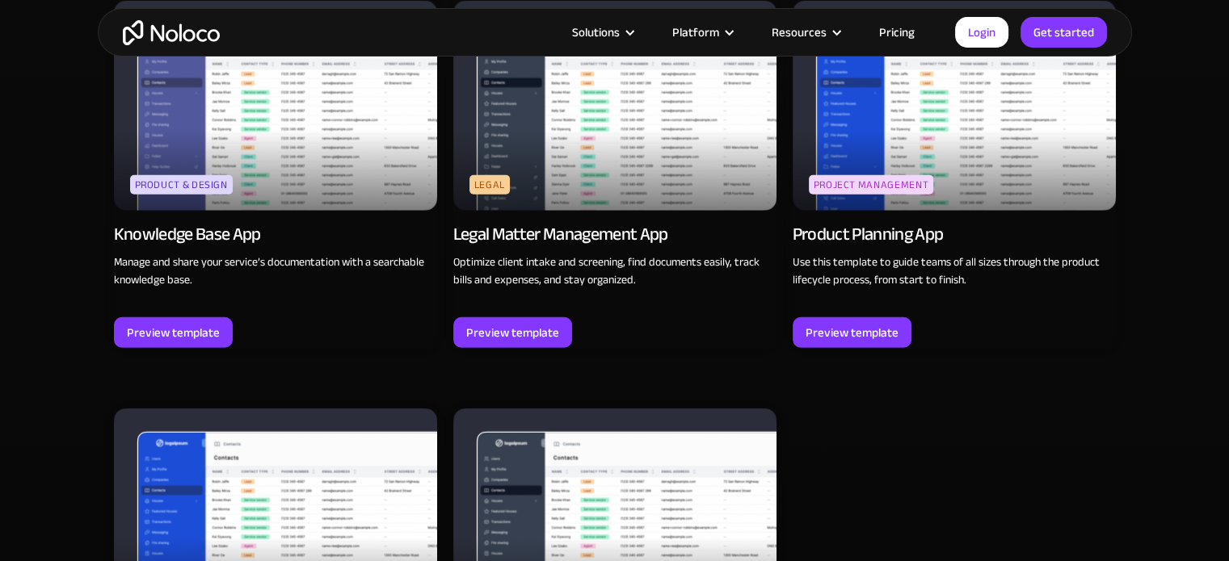
scroll to position [4479, 0]
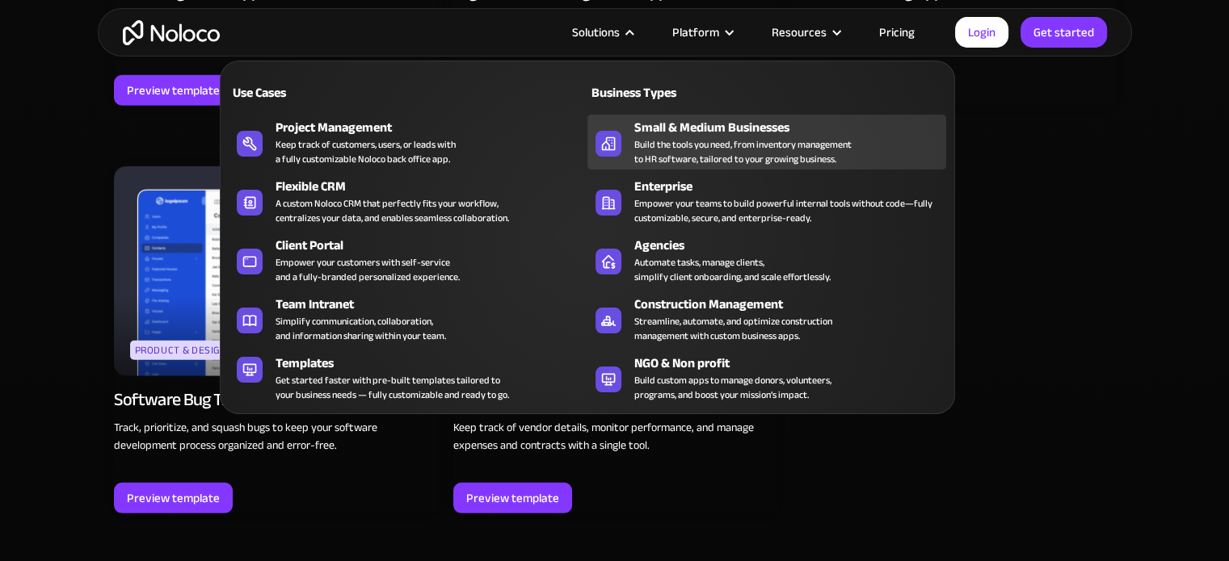
click at [760, 137] on div "Build the tools you need, from inventory management to HR software, tailored to…" at bounding box center [742, 151] width 217 height 29
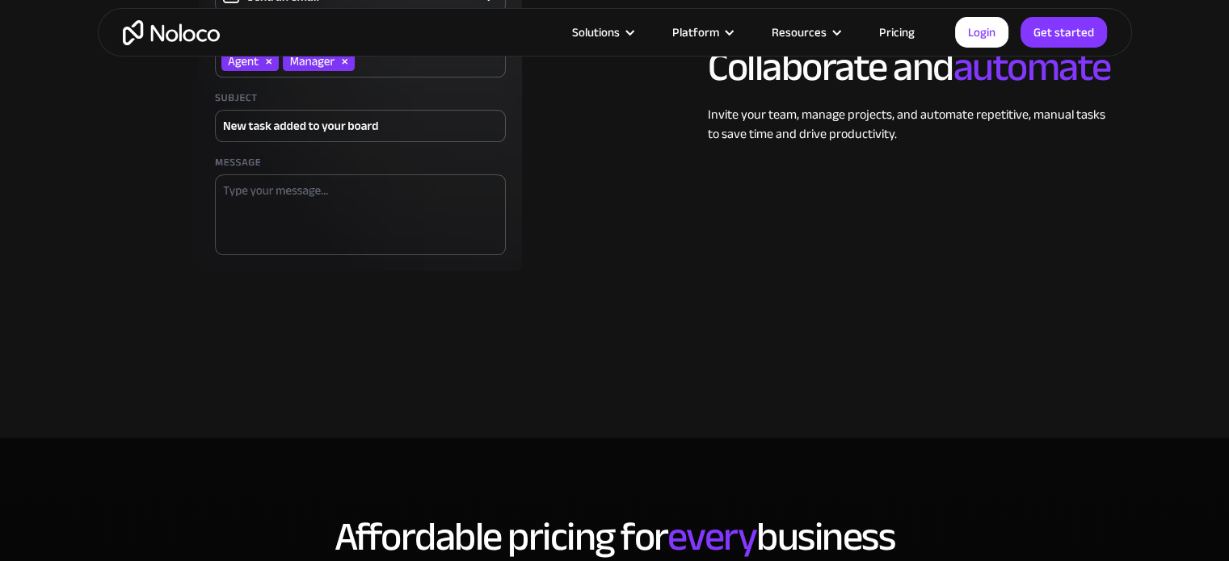
scroll to position [4605, 0]
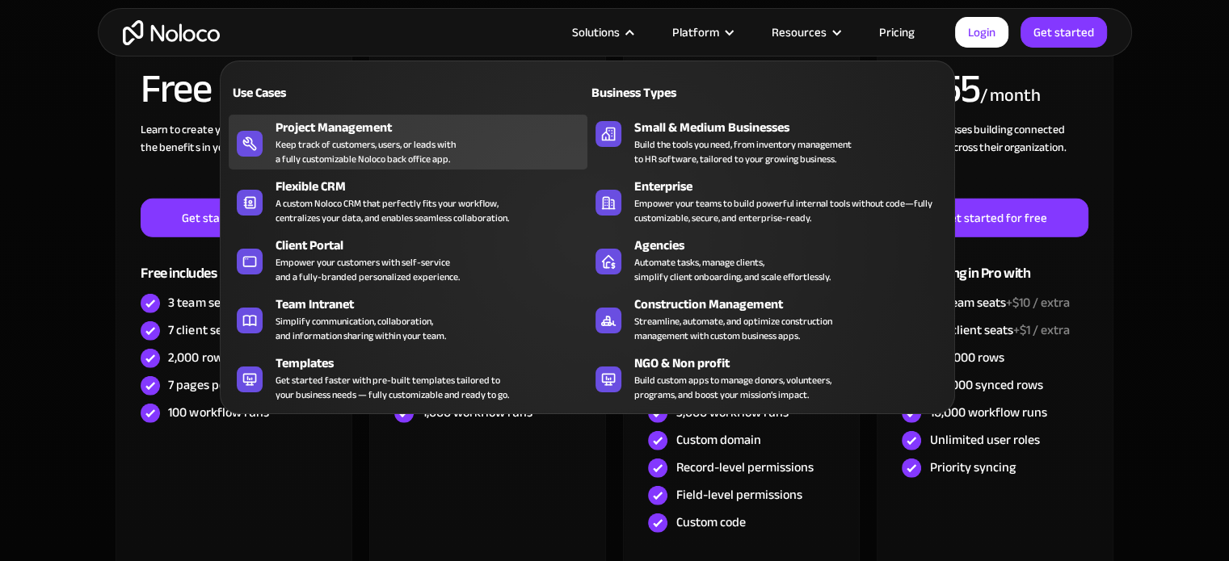
click at [320, 137] on div "Keep track of customers, users, or leads with a fully customizable Noloco back …" at bounding box center [365, 151] width 180 height 29
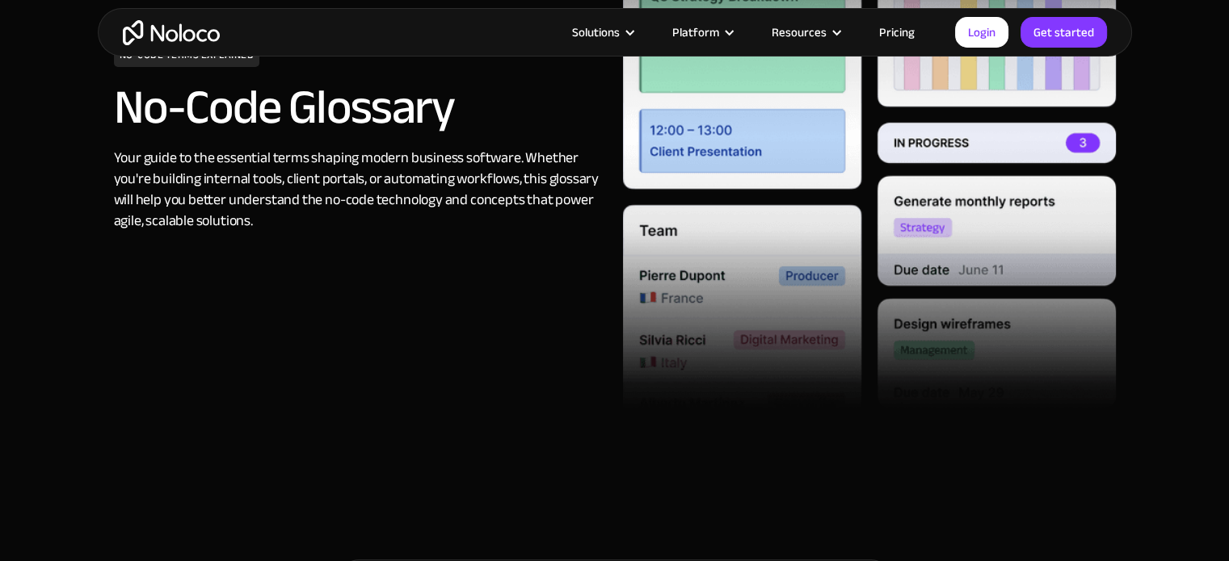
scroll to position [674, 0]
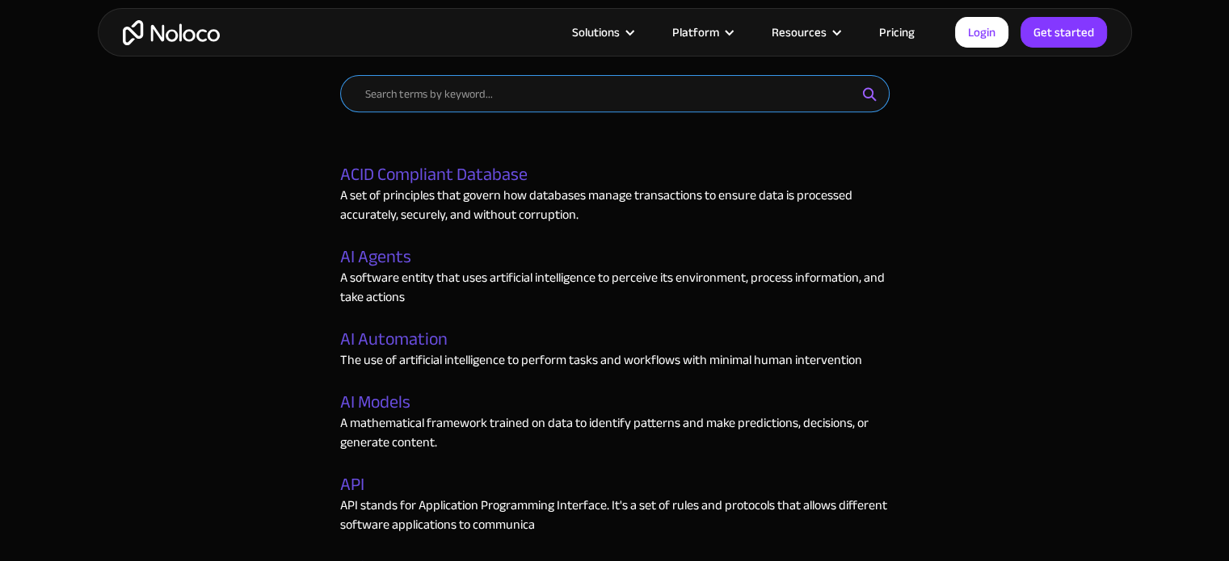
click at [437, 87] on input "Email Form" at bounding box center [614, 93] width 549 height 37
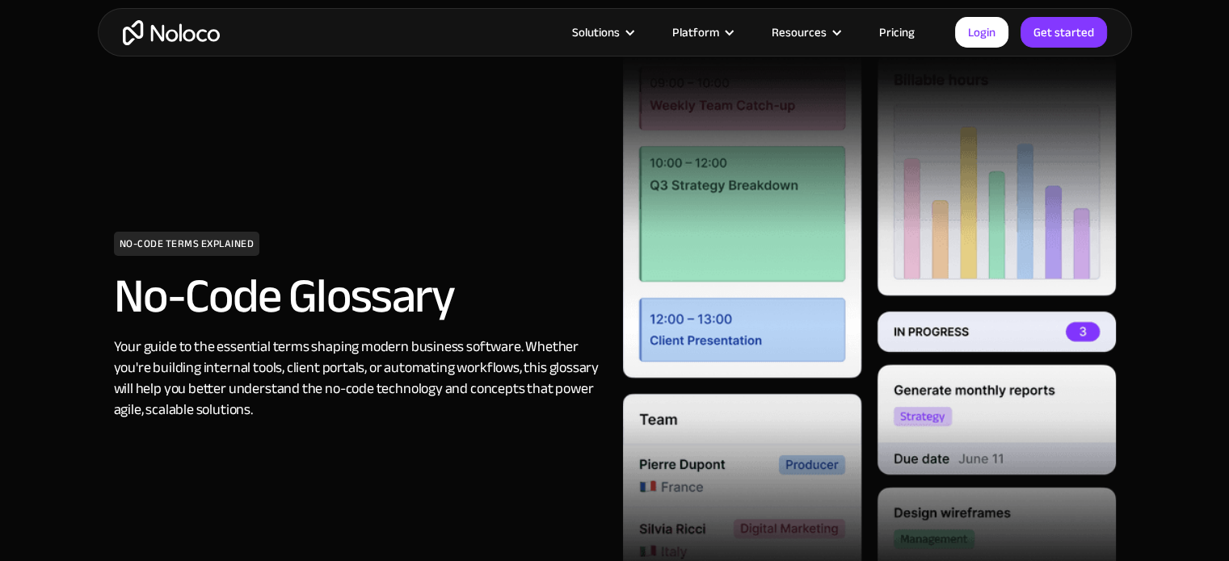
scroll to position [565, 0]
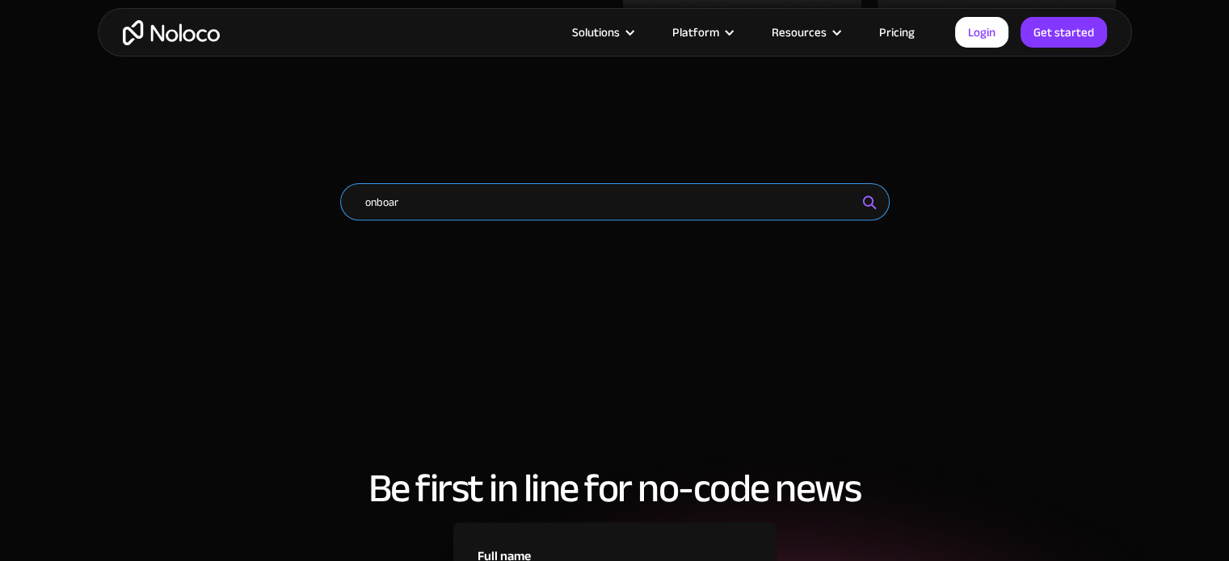
click at [456, 200] on input "onboar" at bounding box center [614, 201] width 549 height 37
click at [455, 200] on input "onboar" at bounding box center [614, 201] width 549 height 37
click at [452, 199] on input "onboar" at bounding box center [614, 201] width 549 height 37
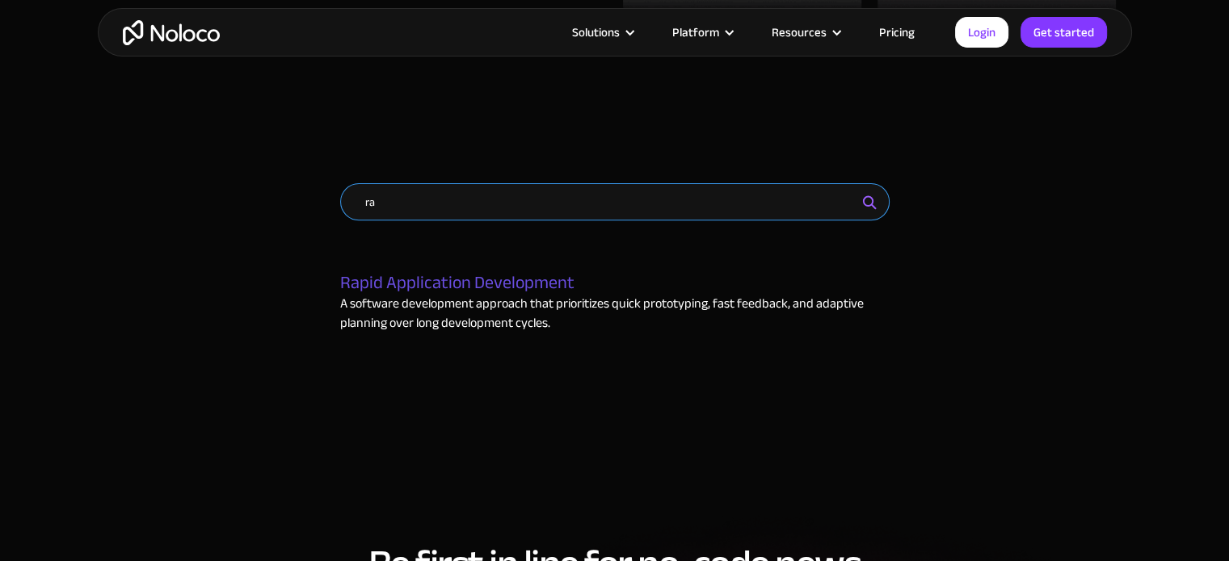
type input "r"
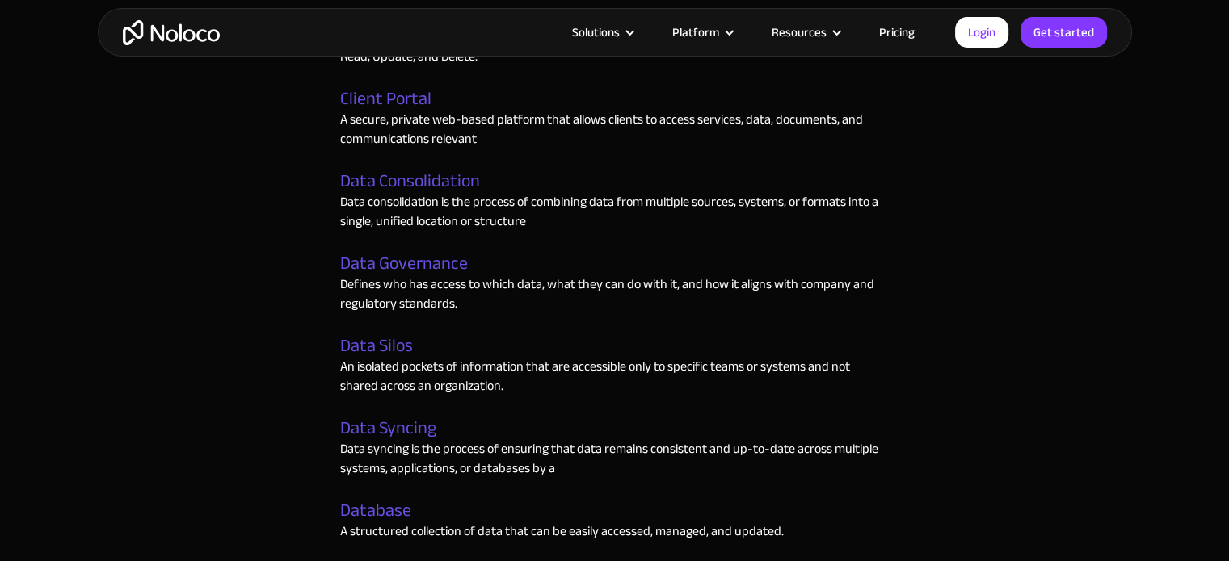
scroll to position [2504, 0]
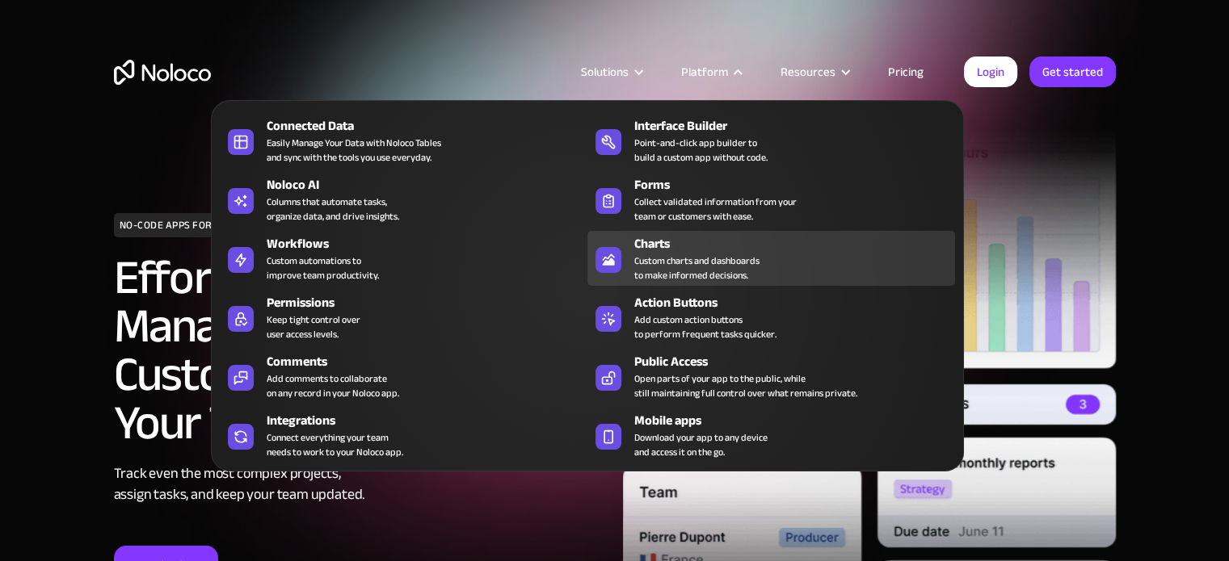
click at [685, 254] on div "Custom charts and dashboards to make informed decisions." at bounding box center [696, 268] width 125 height 29
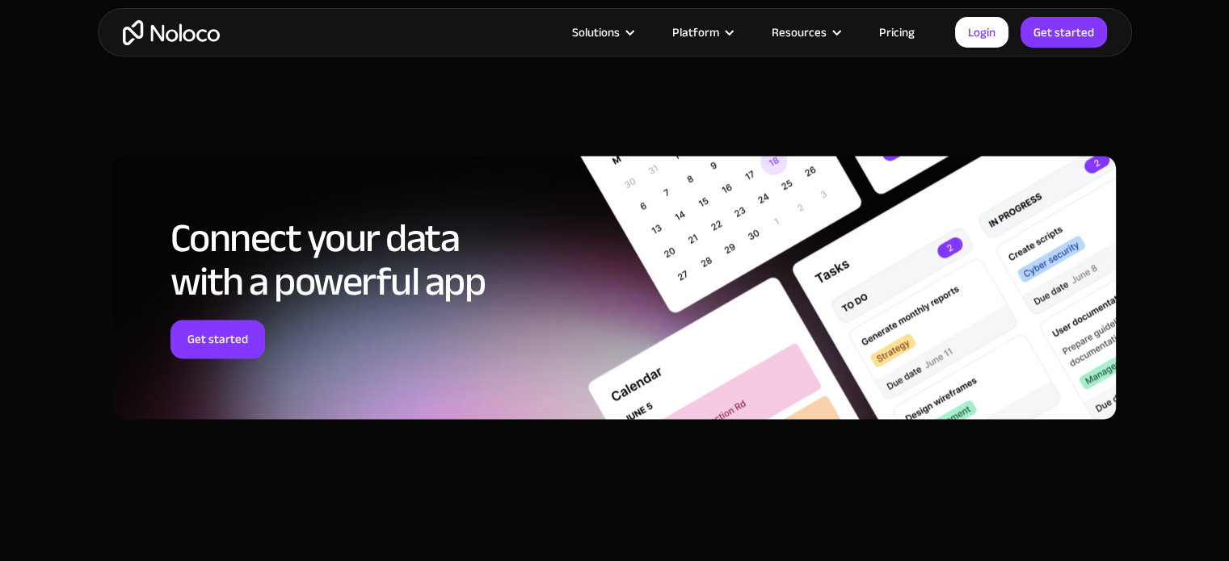
scroll to position [2827, 0]
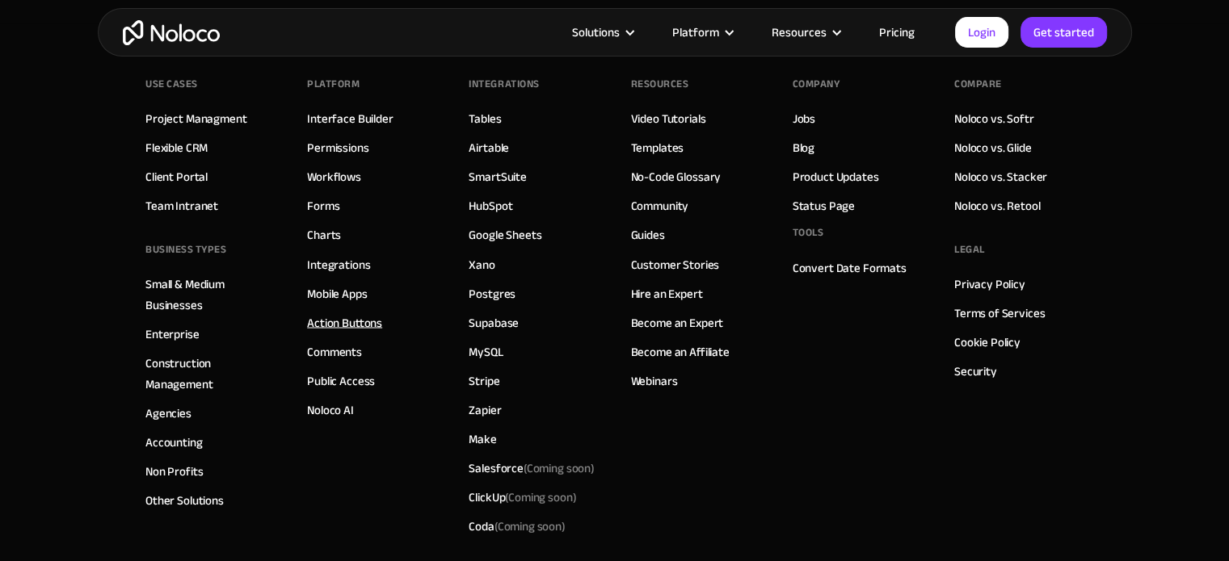
click at [343, 333] on link "Action Buttons" at bounding box center [344, 322] width 75 height 21
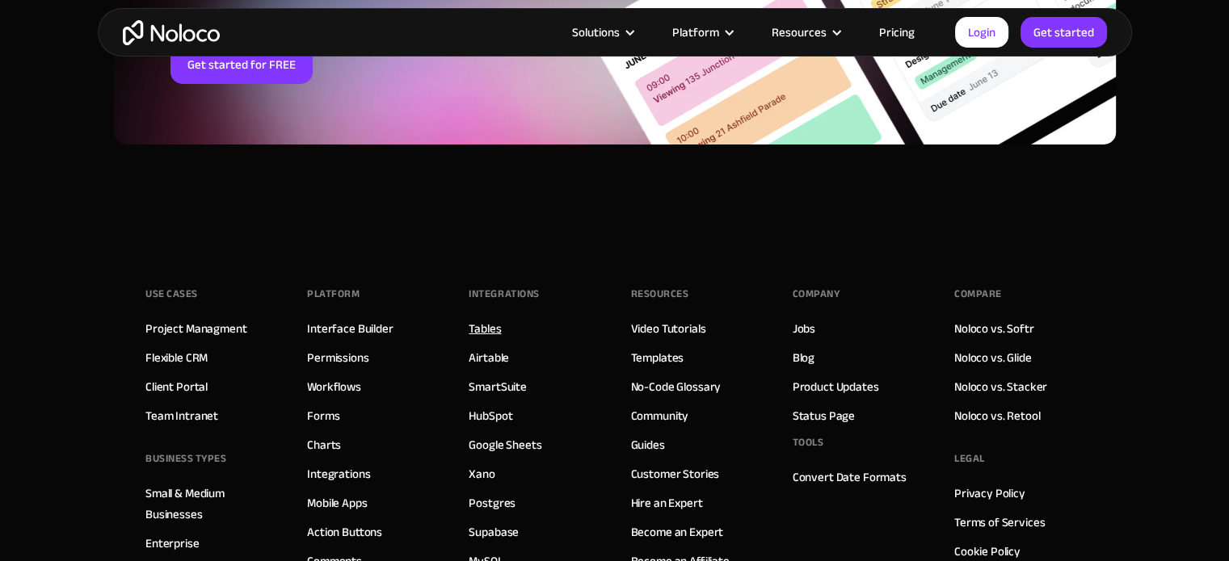
scroll to position [6063, 0]
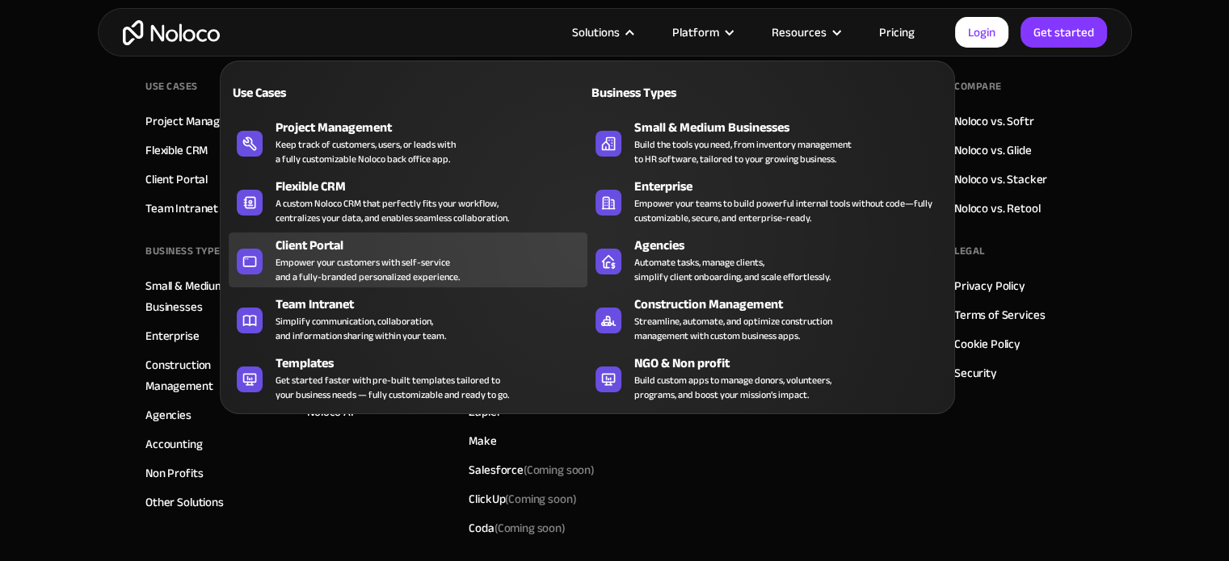
click at [307, 258] on div "Empower your customers with self-service and a fully-branded personalized exper…" at bounding box center [367, 269] width 184 height 29
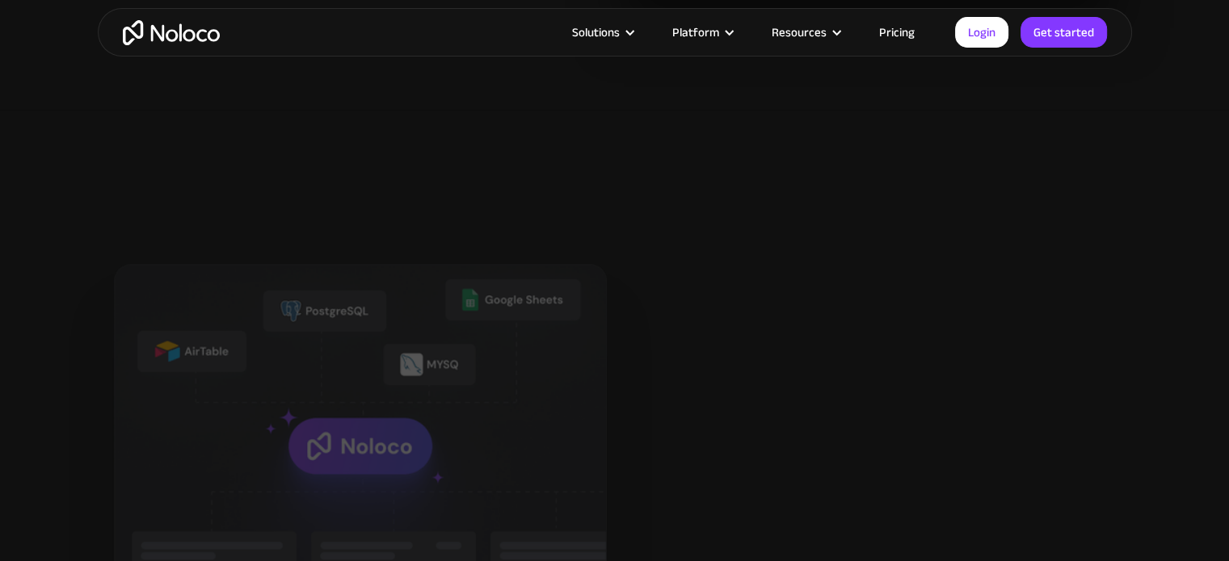
scroll to position [1696, 0]
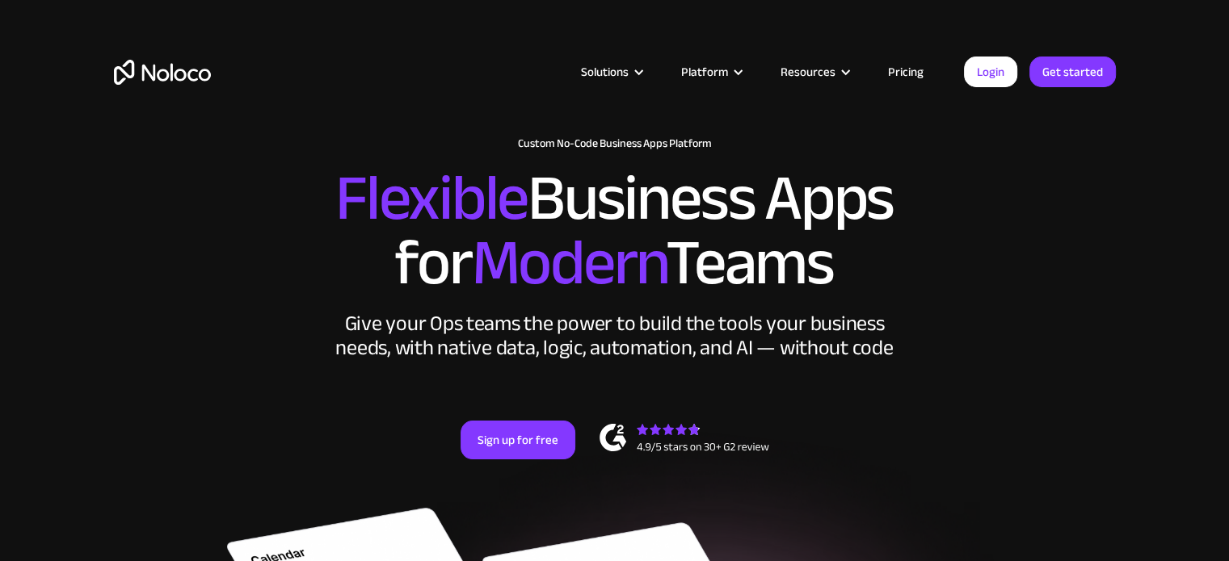
click at [1019, 192] on h2 "Flexible Business Apps for Modern Teams" at bounding box center [615, 230] width 1002 height 129
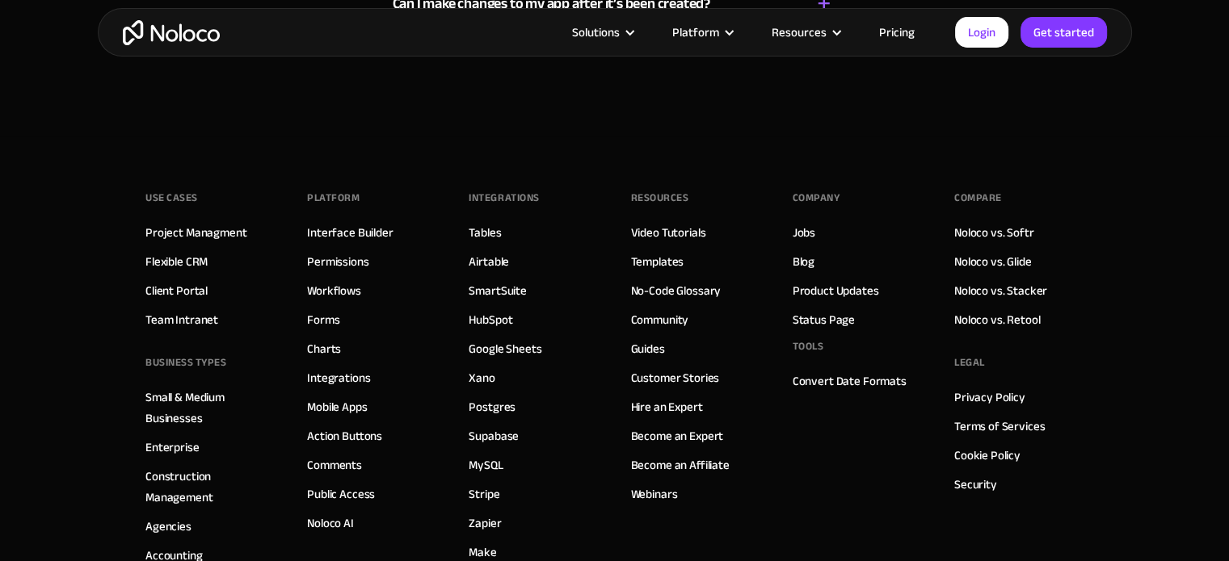
scroll to position [9319, 0]
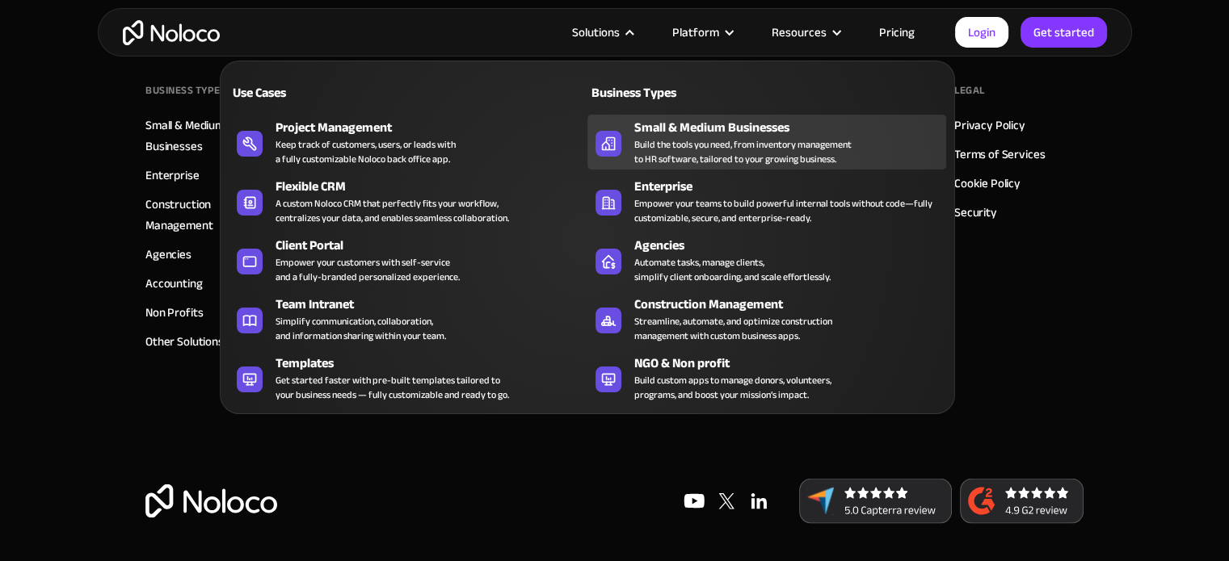
click at [666, 149] on div "Build the tools you need, from inventory management to HR software, tailored to…" at bounding box center [742, 151] width 217 height 29
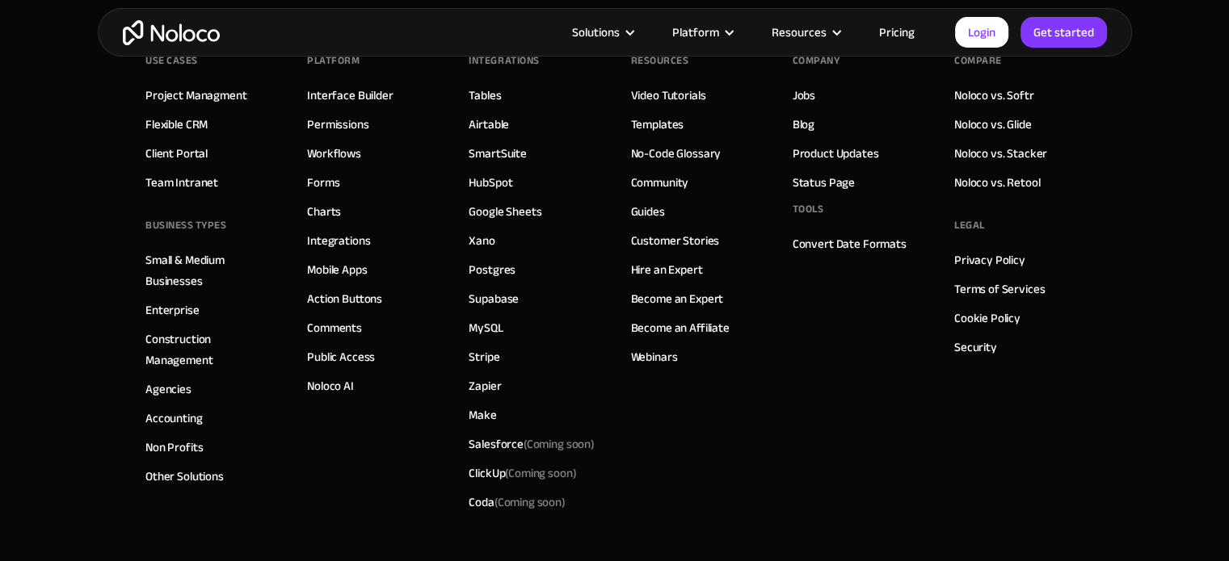
scroll to position [8120, 0]
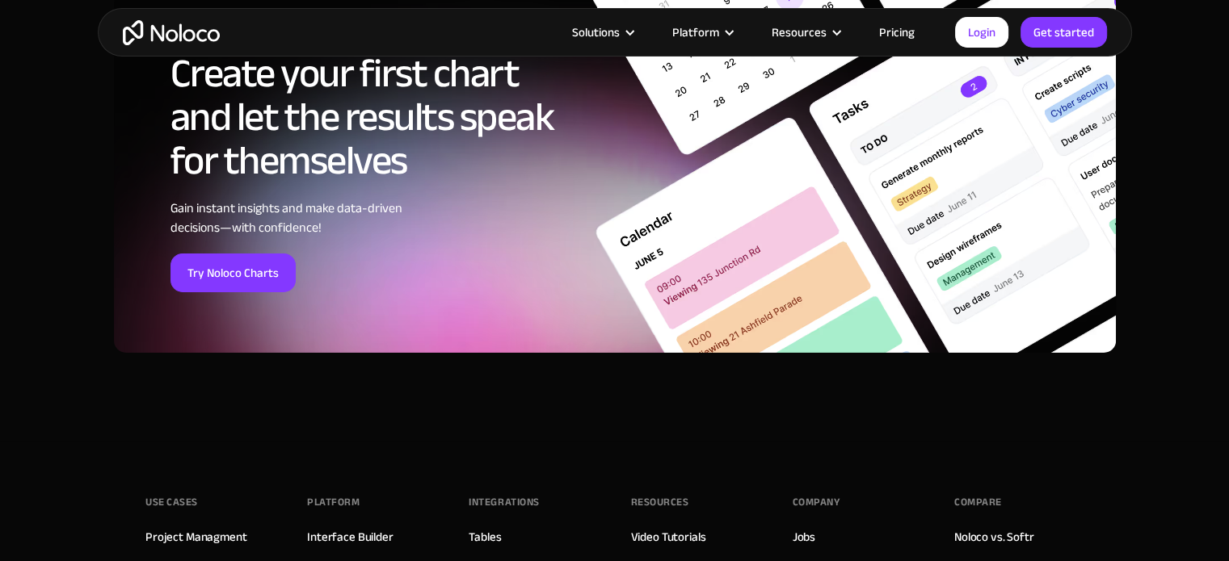
scroll to position [5816, 0]
